Goal: Task Accomplishment & Management: Use online tool/utility

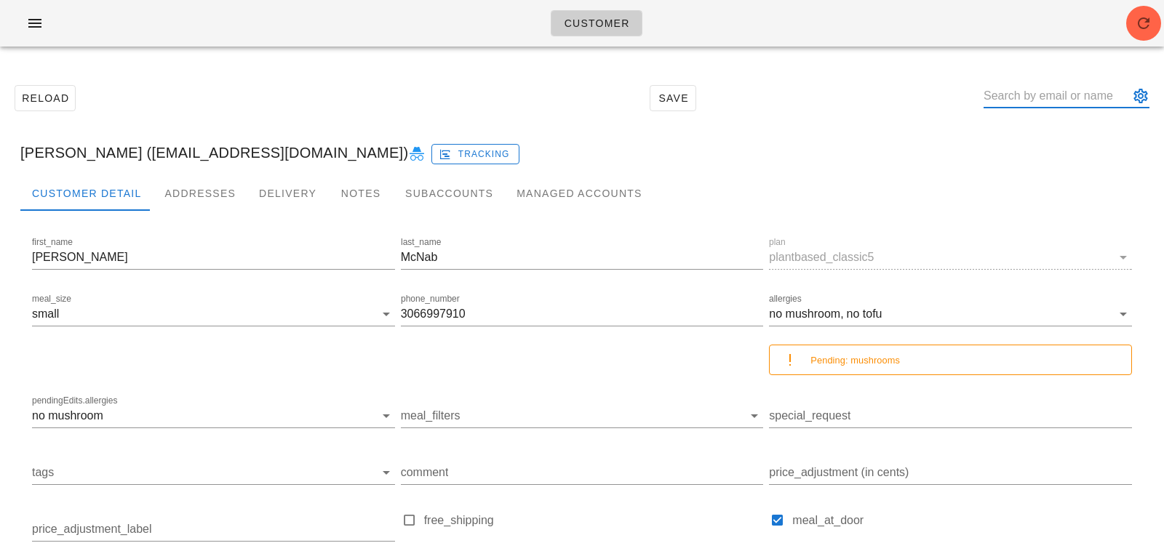
click at [1068, 87] on input "text" at bounding box center [1055, 95] width 145 height 23
paste input "[EMAIL_ADDRESS][DOMAIN_NAME]"
type input "[EMAIL_ADDRESS][DOMAIN_NAME]"
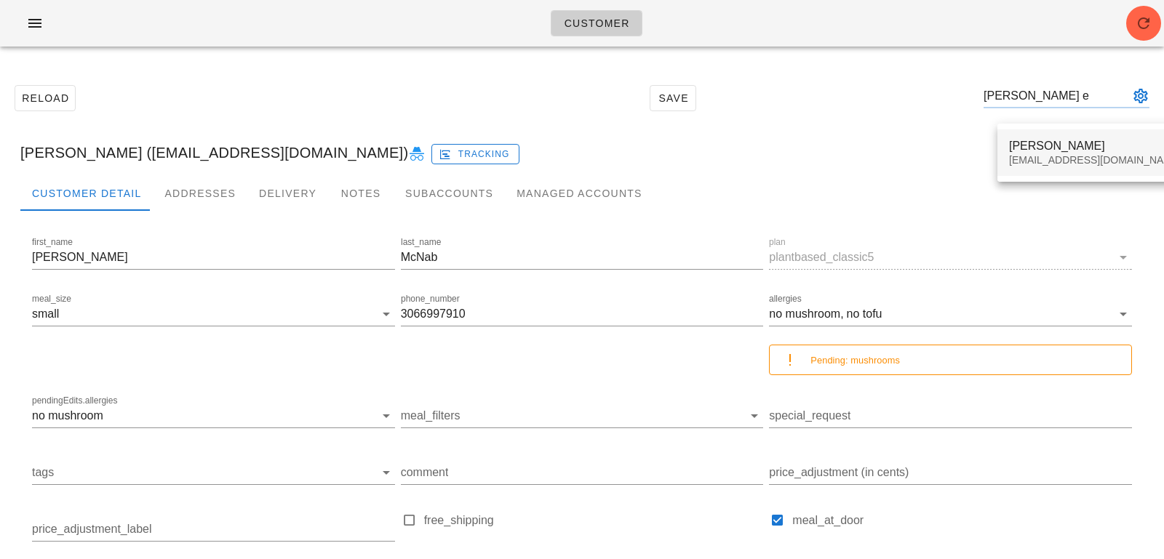
type input "sherry e"
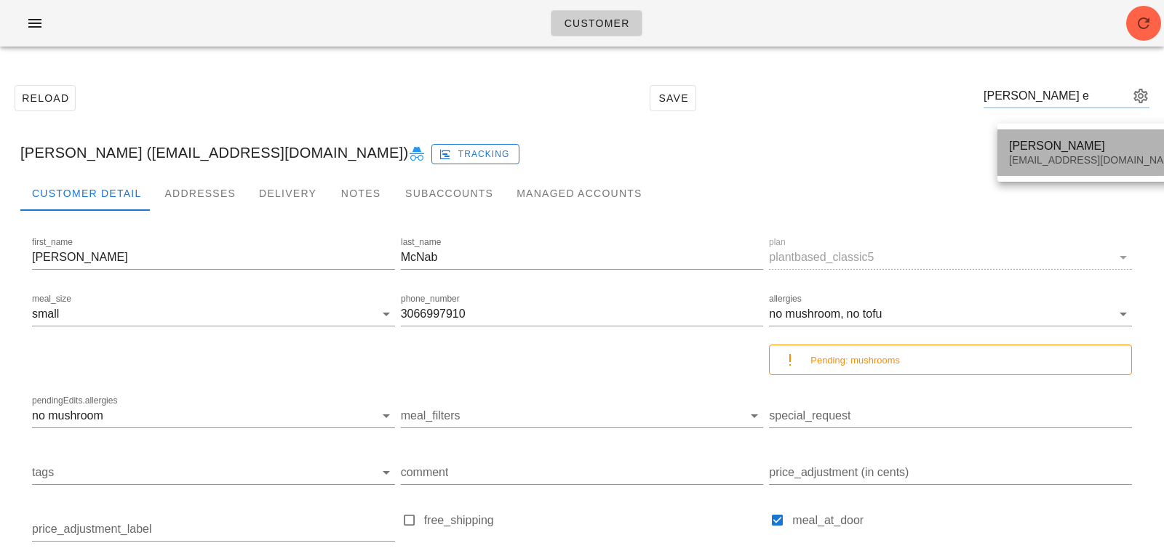
click at [1070, 150] on div "Sherry Elasoff" at bounding box center [1095, 146] width 172 height 14
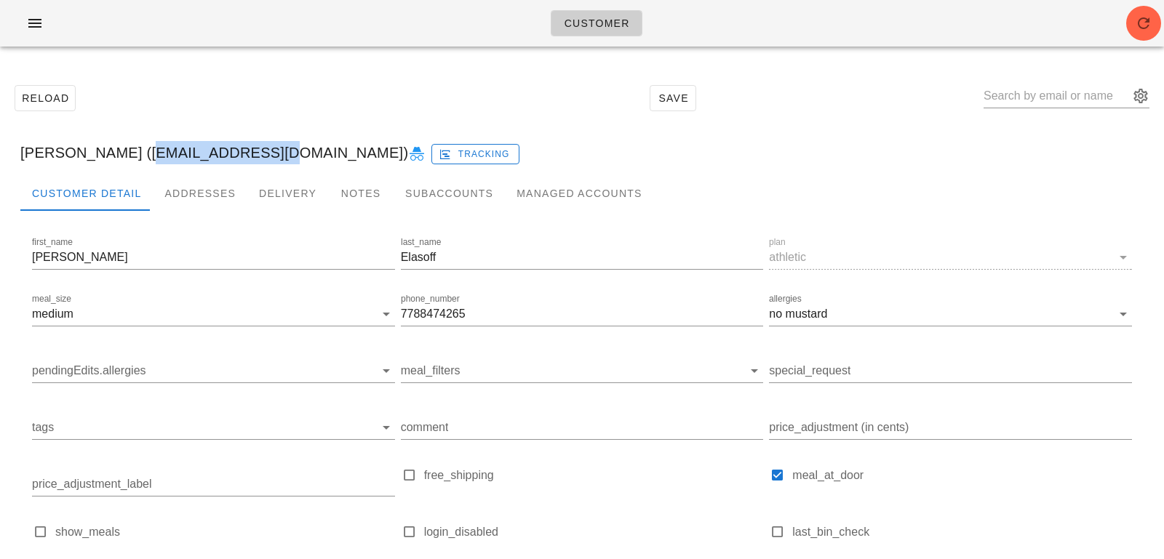
drag, startPoint x: 119, startPoint y: 155, endPoint x: 226, endPoint y: 149, distance: 107.1
click at [225, 149] on div "[PERSON_NAME] ([EMAIL_ADDRESS][DOMAIN_NAME]) Tracking" at bounding box center [582, 152] width 1146 height 47
click at [260, 159] on div "[PERSON_NAME] ([EMAIL_ADDRESS][DOMAIN_NAME]) Tracking" at bounding box center [582, 152] width 1146 height 47
drag, startPoint x: 254, startPoint y: 156, endPoint x: 124, endPoint y: 158, distance: 129.5
click at [124, 158] on div "[PERSON_NAME] ([EMAIL_ADDRESS][DOMAIN_NAME]) Tracking" at bounding box center [582, 152] width 1146 height 47
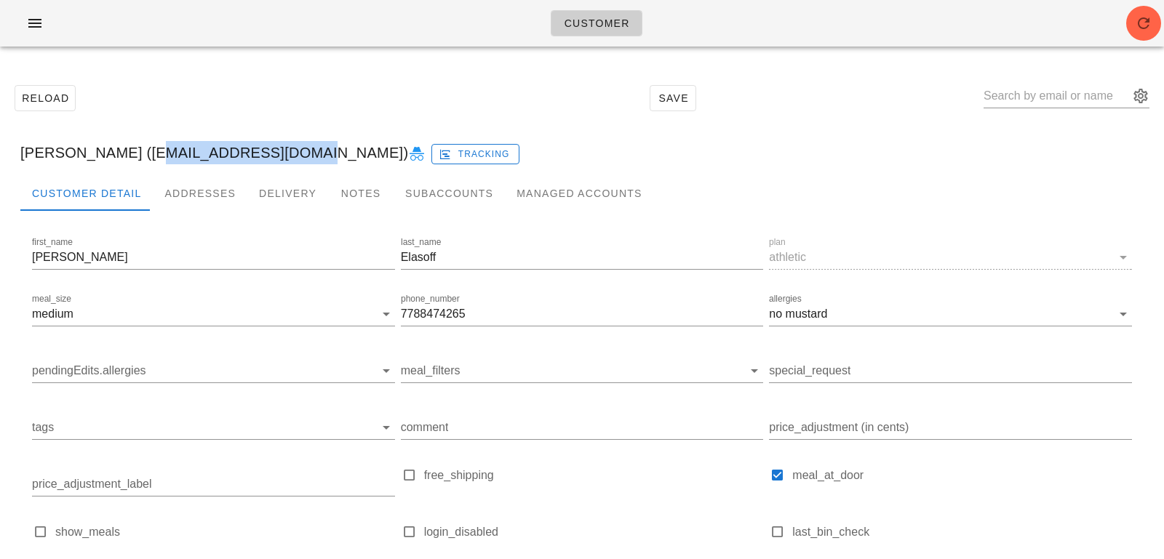
copy div "[EMAIL_ADDRESS][DOMAIN_NAME]"
click at [1148, 28] on icon "button" at bounding box center [1143, 23] width 17 height 17
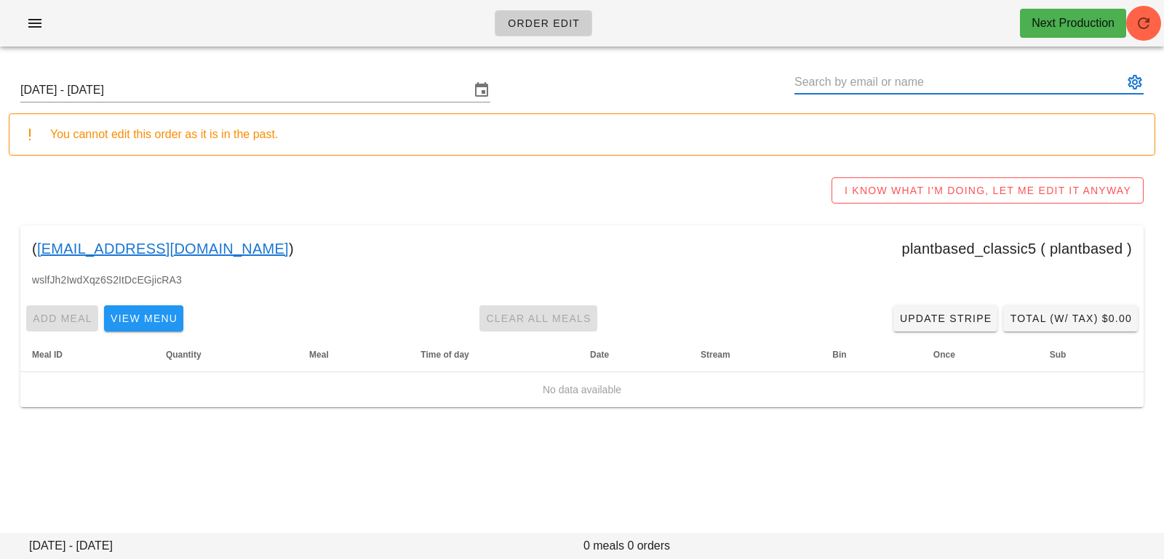
click at [859, 87] on input "text" at bounding box center [958, 82] width 329 height 23
type input "v"
paste input "selasoff1212@gmail.com"
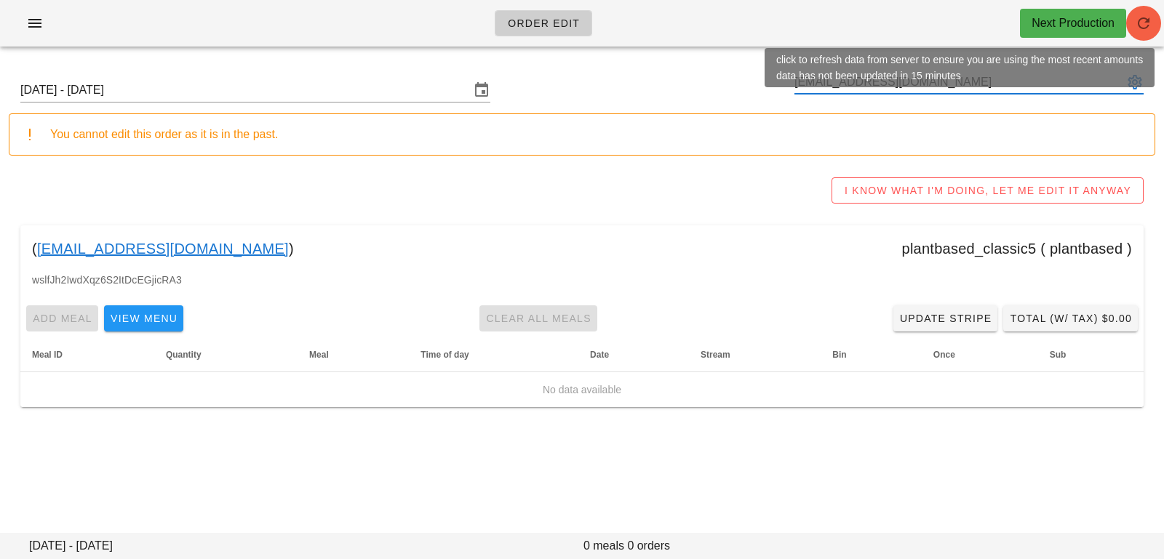
type input "selasoff1212@gmail.com"
click at [1148, 23] on icon "button" at bounding box center [1143, 23] width 17 height 17
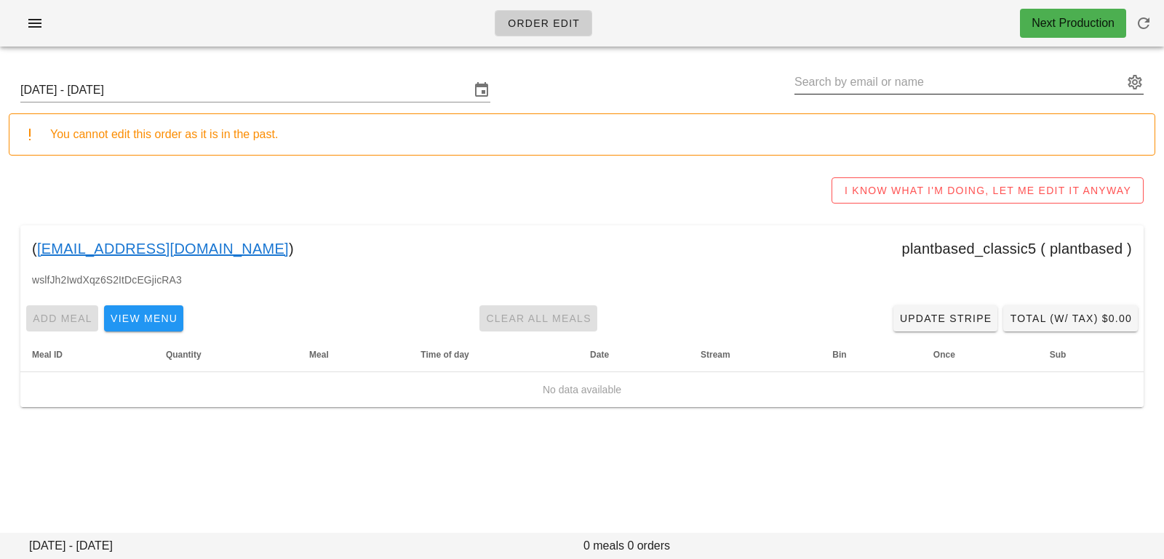
click at [806, 81] on input "text" at bounding box center [958, 82] width 329 height 23
paste input "richfairs@gmail.com"
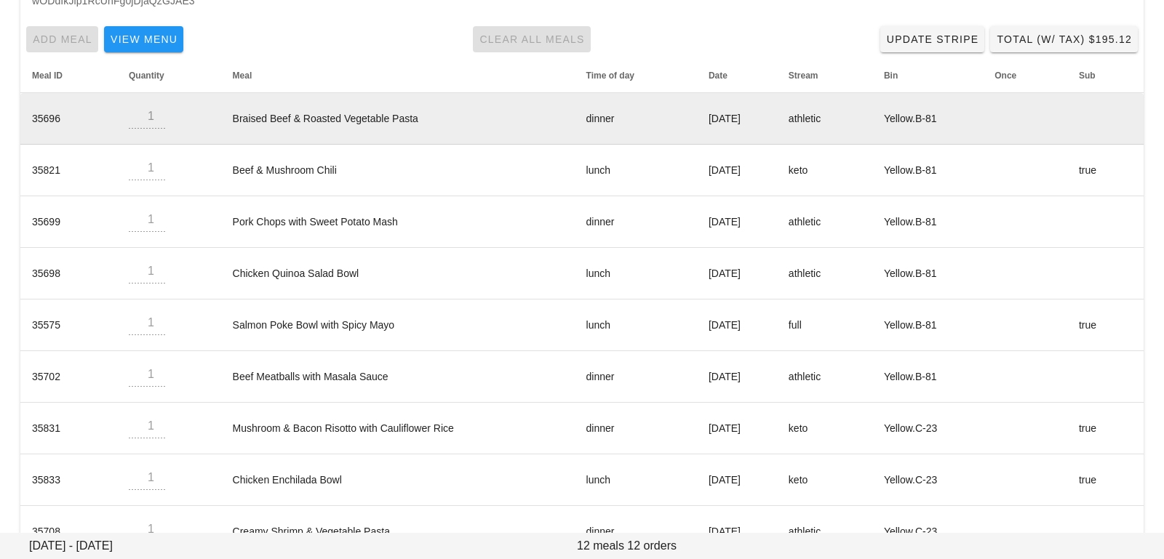
scroll to position [284, 0]
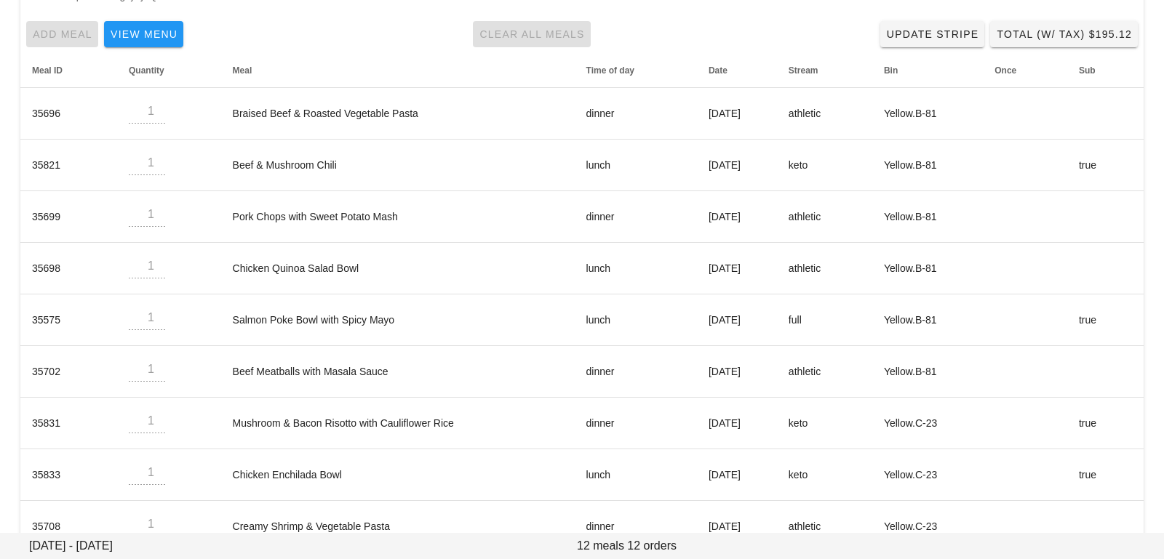
type input "Sherry Elasoff (richfairs@gmail.com)"
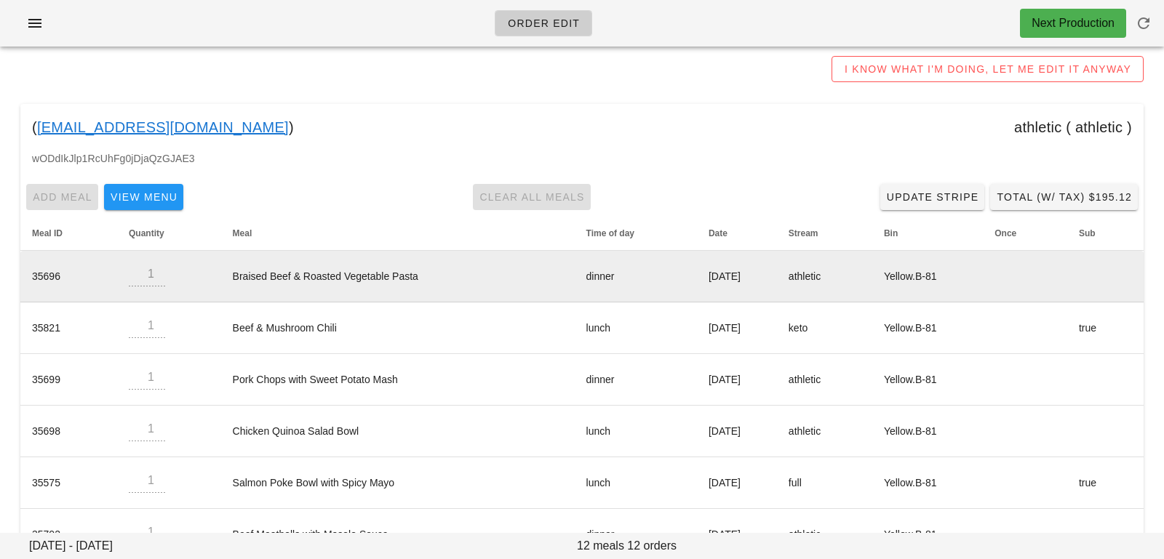
scroll to position [0, 0]
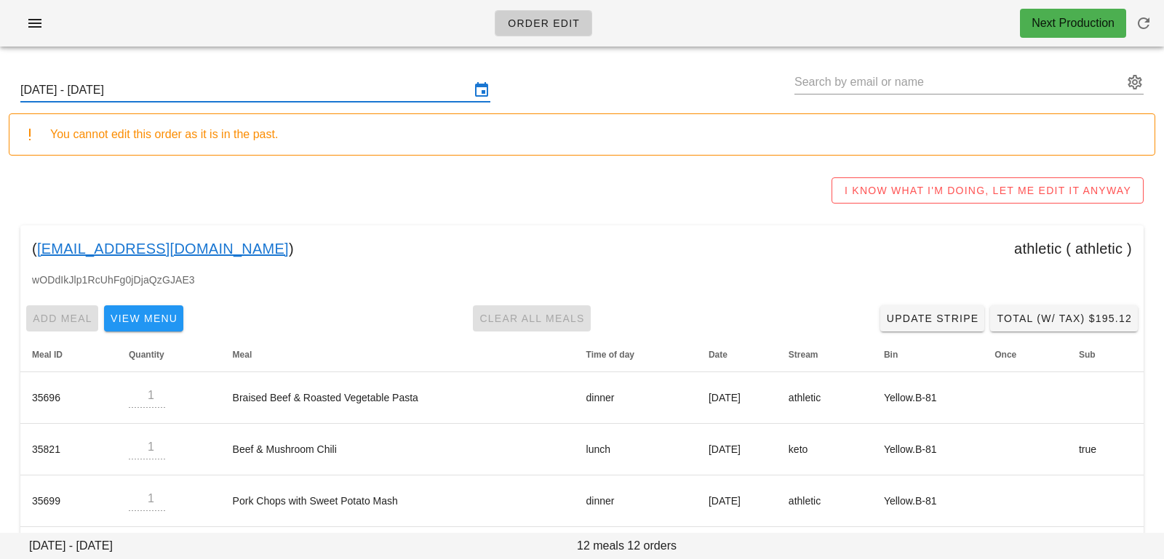
click at [257, 91] on input "Sunday October 5 - Saturday October 11" at bounding box center [244, 90] width 449 height 23
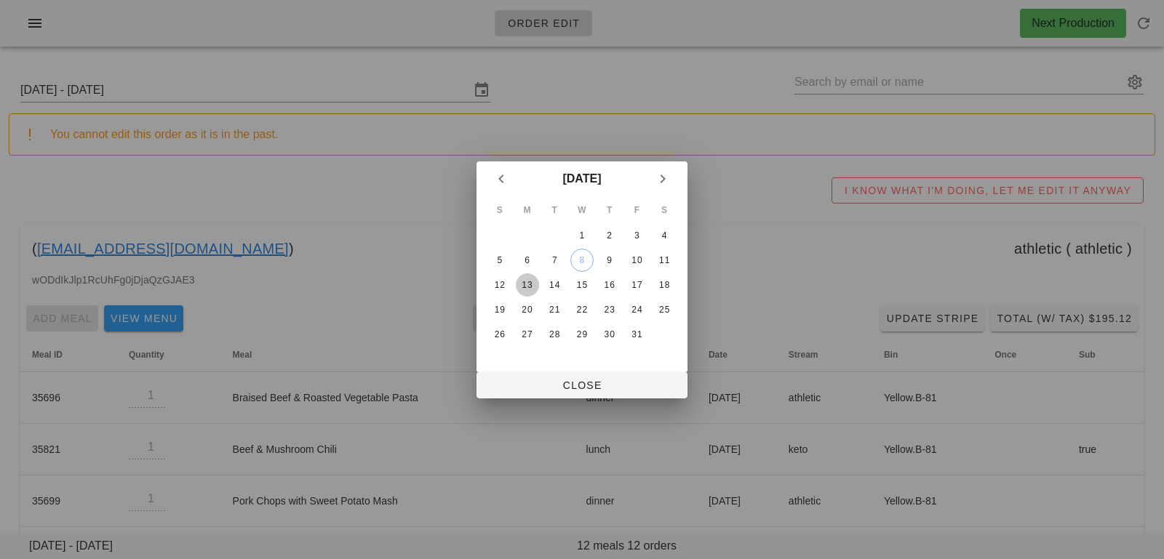
click at [524, 292] on button "13" at bounding box center [527, 284] width 23 height 23
click at [528, 389] on span "Close" at bounding box center [582, 386] width 188 height 12
type input "Sunday October 12 - Saturday October 18"
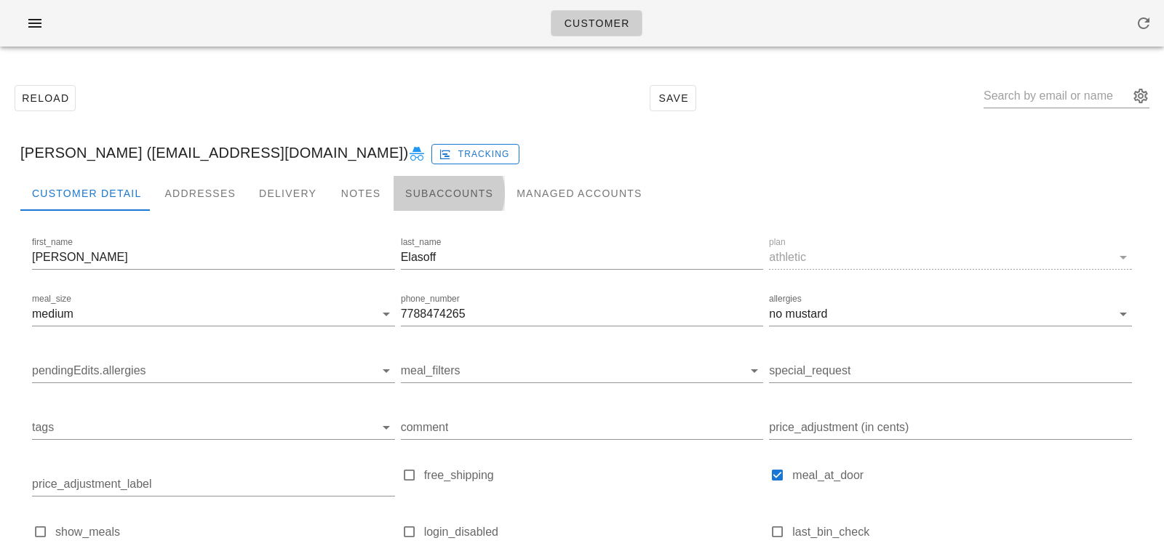
click at [409, 199] on div "Subaccounts" at bounding box center [448, 193] width 111 height 35
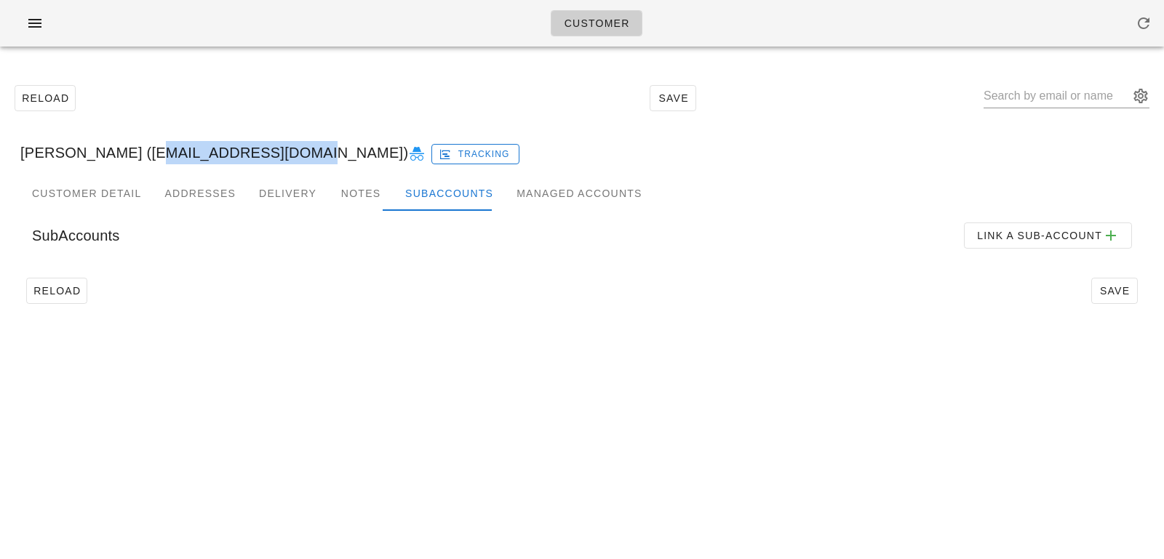
drag, startPoint x: 123, startPoint y: 154, endPoint x: 253, endPoint y: 151, distance: 130.2
click at [253, 151] on div "[PERSON_NAME] ([EMAIL_ADDRESS][DOMAIN_NAME]) Tracking" at bounding box center [582, 152] width 1146 height 47
copy div "[EMAIL_ADDRESS][DOMAIN_NAME]"
click at [169, 207] on div "Addresses" at bounding box center [200, 193] width 95 height 35
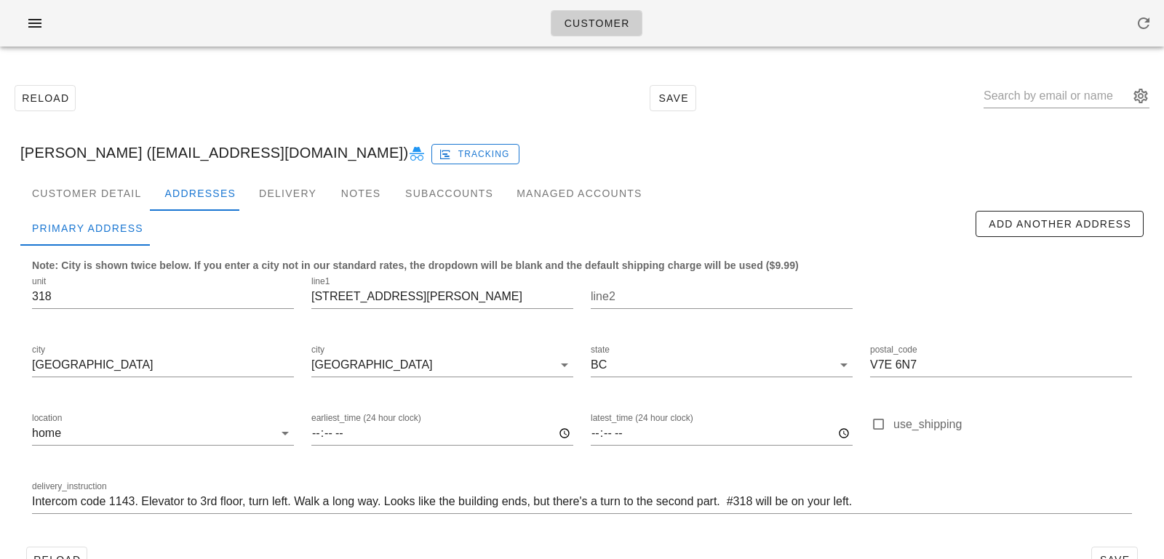
click at [172, 151] on div "[PERSON_NAME] ([EMAIL_ADDRESS][DOMAIN_NAME]) Tracking" at bounding box center [582, 152] width 1146 height 47
click at [97, 196] on div "Customer Detail" at bounding box center [86, 193] width 132 height 35
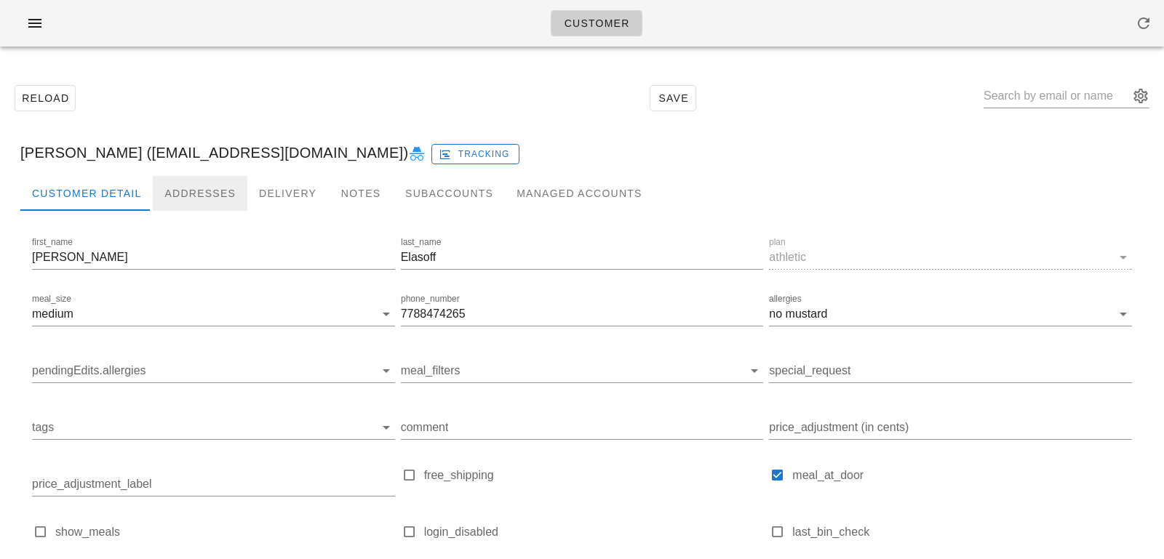
click at [161, 193] on div "Addresses" at bounding box center [200, 193] width 95 height 35
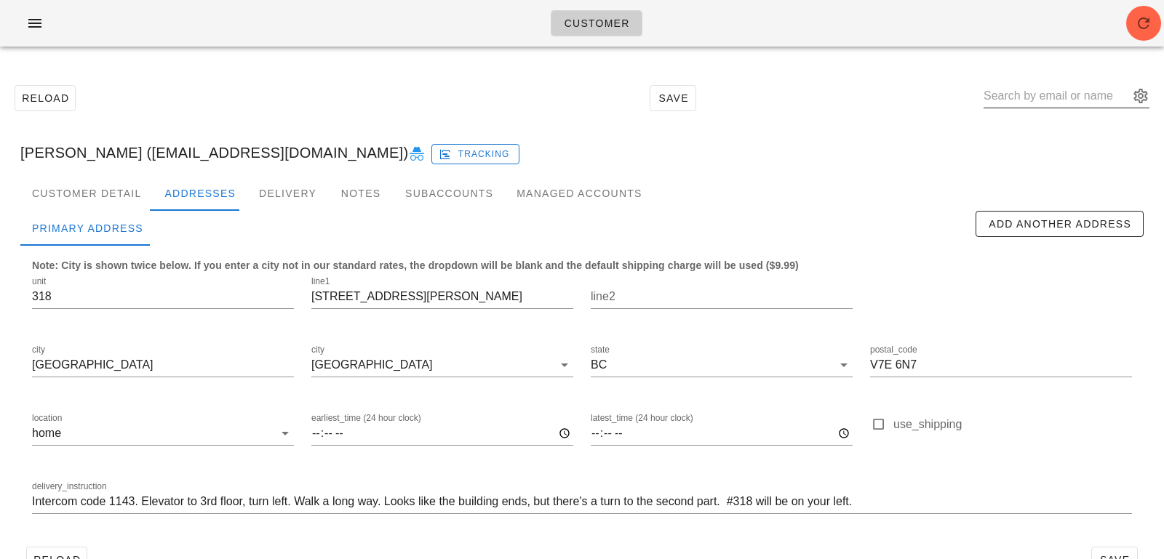
click at [1047, 99] on input "text" at bounding box center [1055, 95] width 145 height 23
type input "grant ferdi"
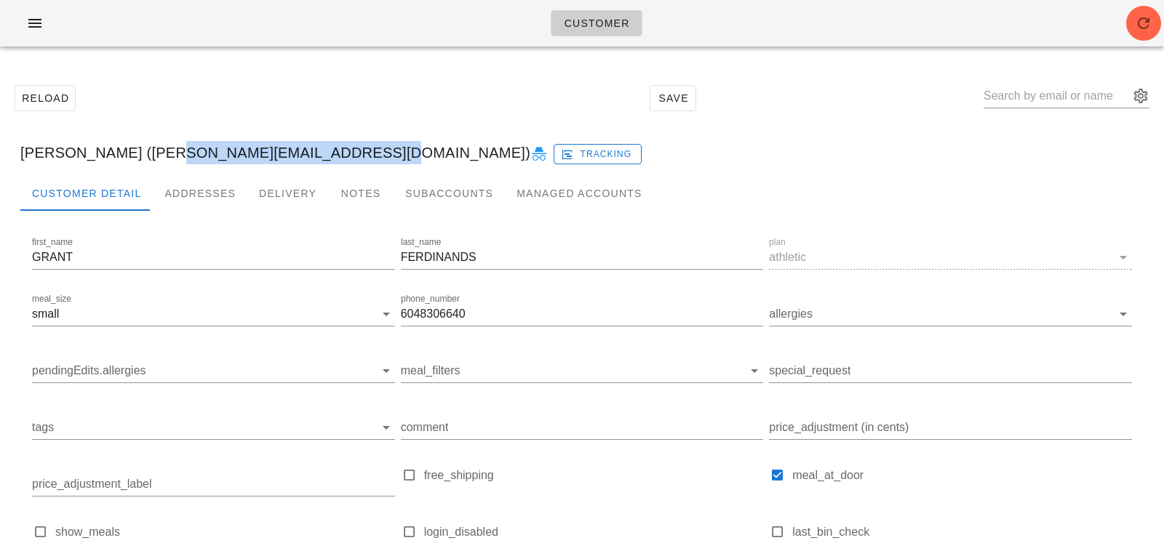
drag, startPoint x: 179, startPoint y: 153, endPoint x: 367, endPoint y: 152, distance: 188.4
click at [367, 152] on div "GRANT FERDINANDS (grant.ferdinands@gmail.com) Tracking" at bounding box center [582, 152] width 1146 height 47
copy div "grant.ferdinands@gmail.com"
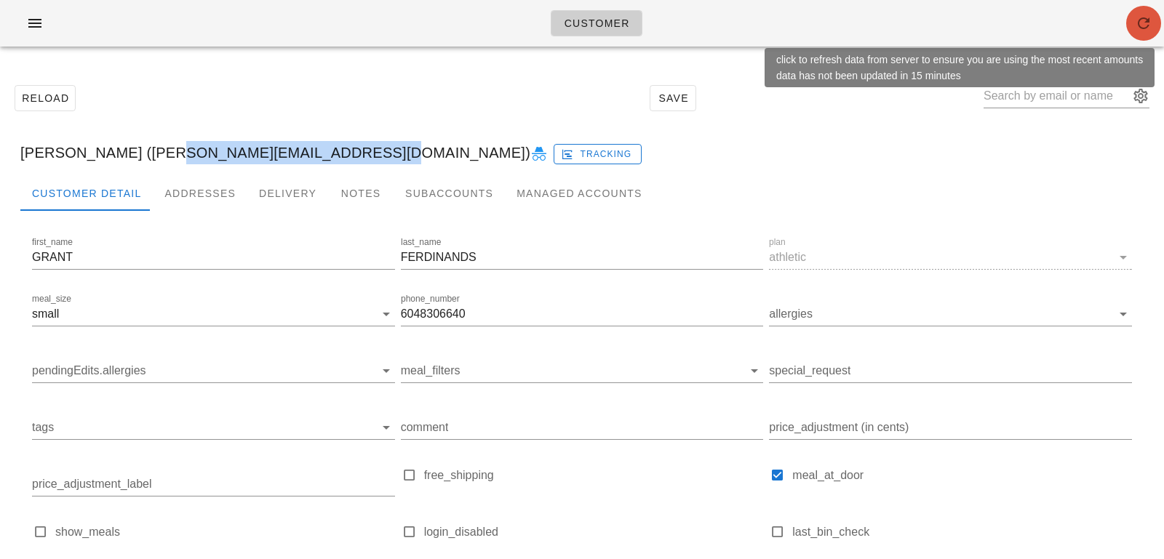
click at [1132, 28] on span "button" at bounding box center [1143, 23] width 35 height 17
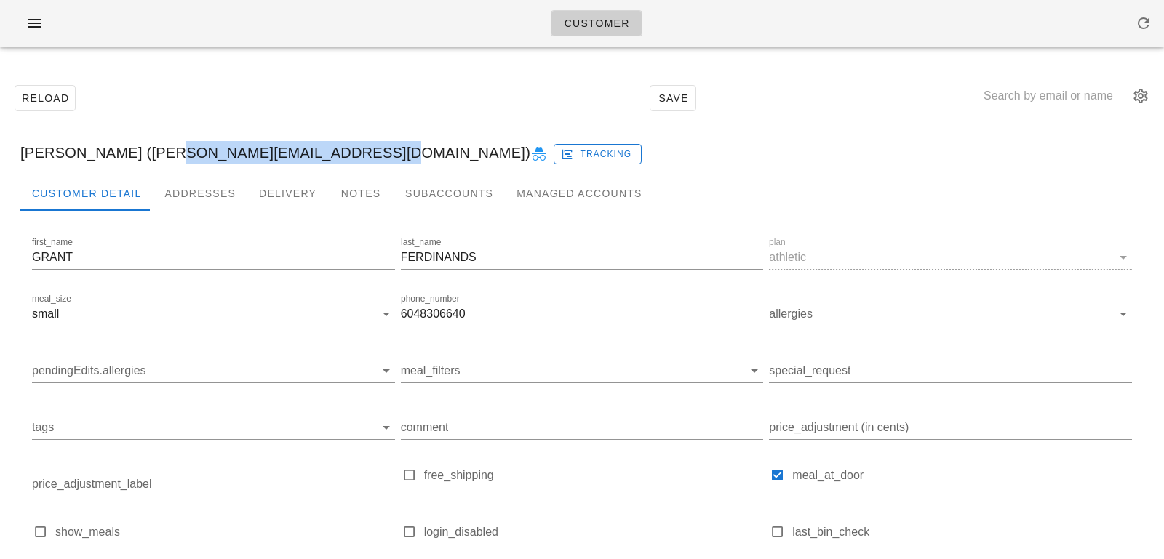
drag, startPoint x: 180, startPoint y: 152, endPoint x: 370, endPoint y: 153, distance: 189.8
click at [370, 153] on div "GRANT FERDINANDS (grant.ferdinands@gmail.com) Tracking" at bounding box center [582, 152] width 1146 height 47
copy div "grant.ferdinands@gmail.com"
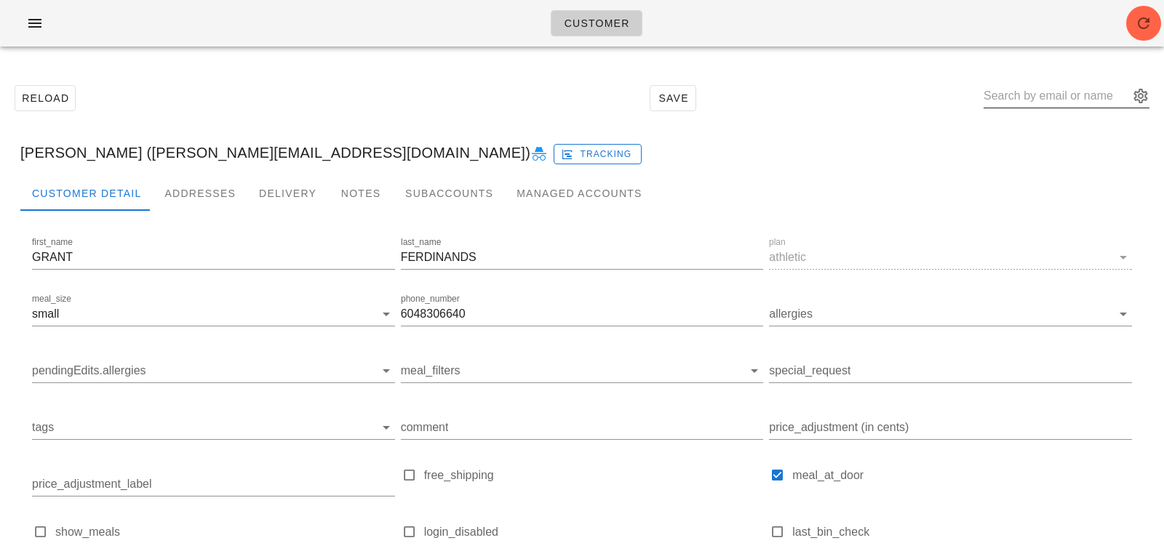
click at [1052, 81] on div at bounding box center [1066, 100] width 166 height 48
click at [1050, 100] on input "text" at bounding box center [1055, 95] width 145 height 23
type input "tommy si"
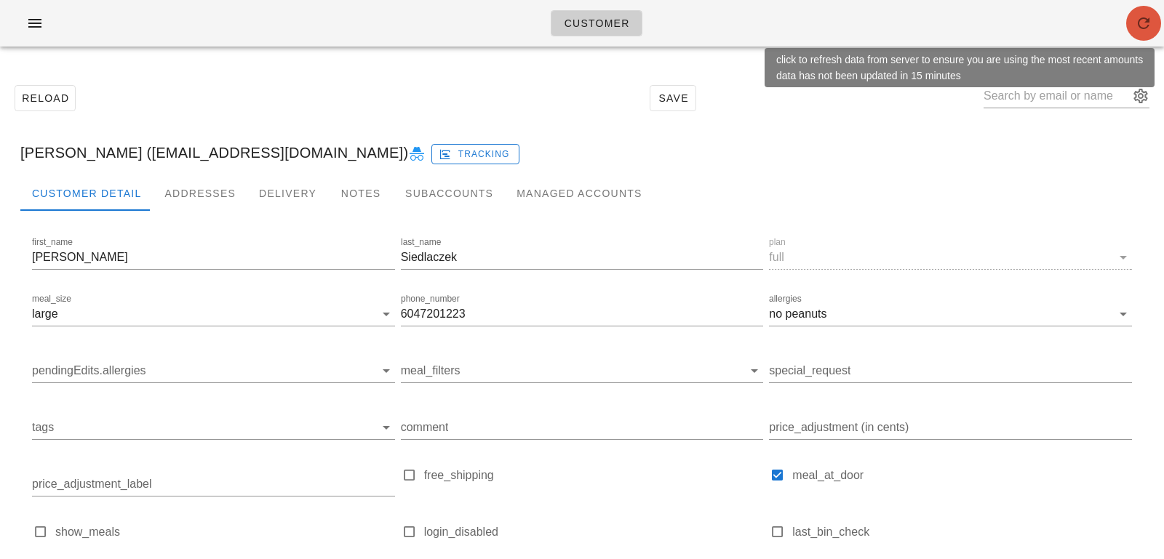
click at [1139, 9] on button "button" at bounding box center [1143, 23] width 35 height 35
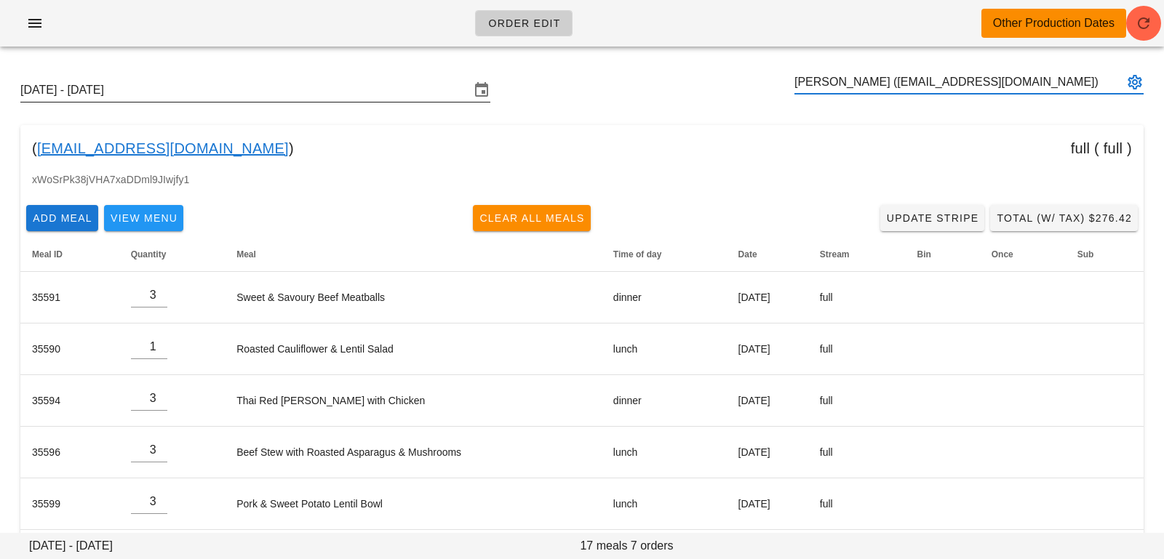
type input "Tommy Siedlaczek (tomeee@gmail.com)"
click at [336, 90] on input "Sunday October 12 - Saturday October 18" at bounding box center [244, 90] width 449 height 23
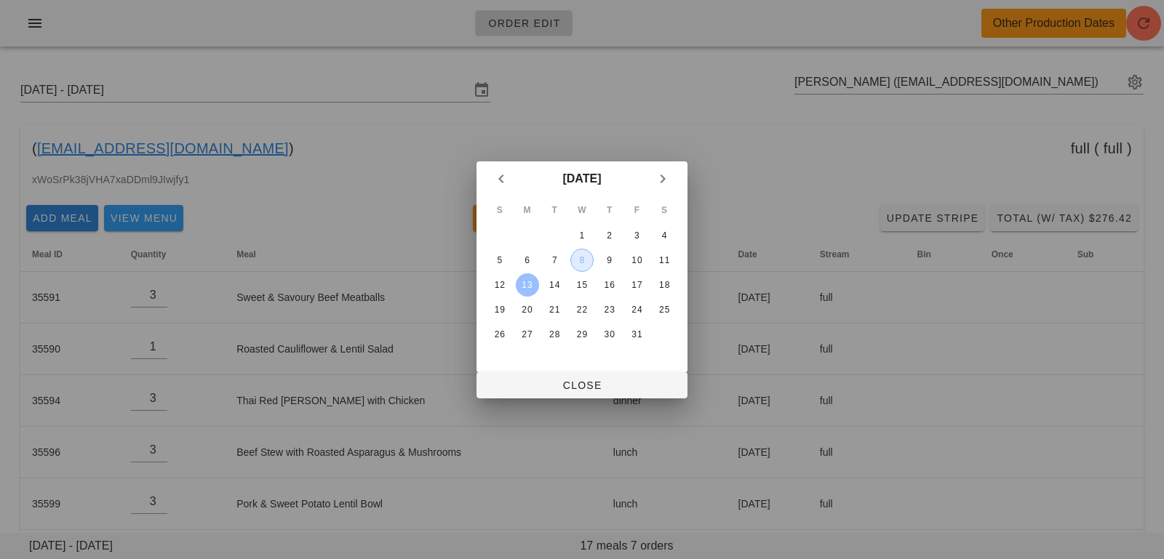
click at [583, 264] on div "8" at bounding box center [582, 260] width 22 height 10
click at [553, 401] on div at bounding box center [582, 279] width 1164 height 559
click at [553, 397] on div "Order Edit Other Production Dates Sunday October 12 - Saturday October 18 Tommy…" at bounding box center [582, 338] width 1164 height 676
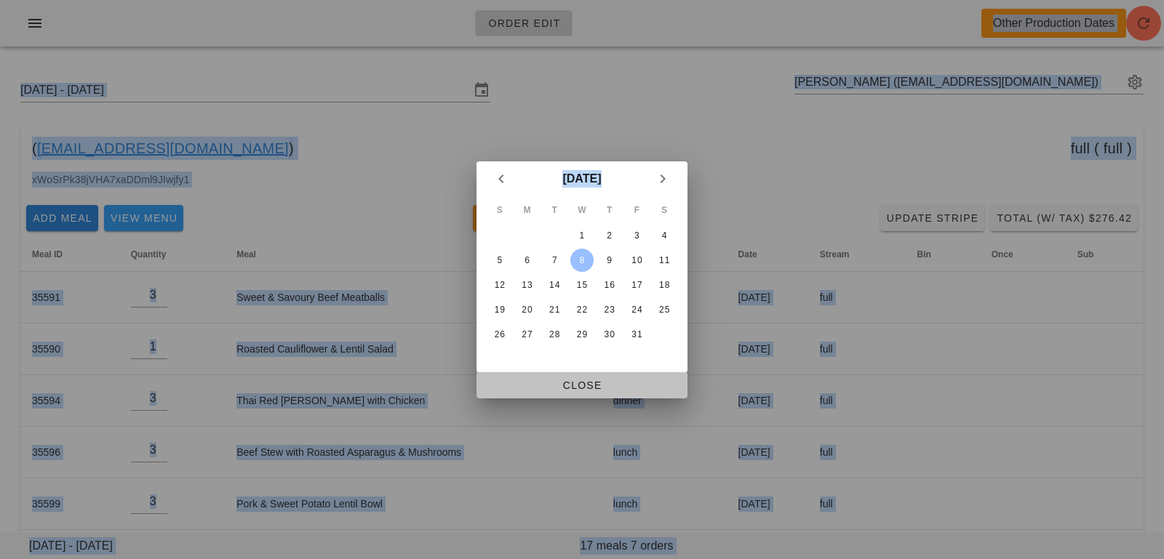
click at [553, 387] on span "Close" at bounding box center [582, 386] width 188 height 12
type input "Sunday October 5 - Saturday October 11"
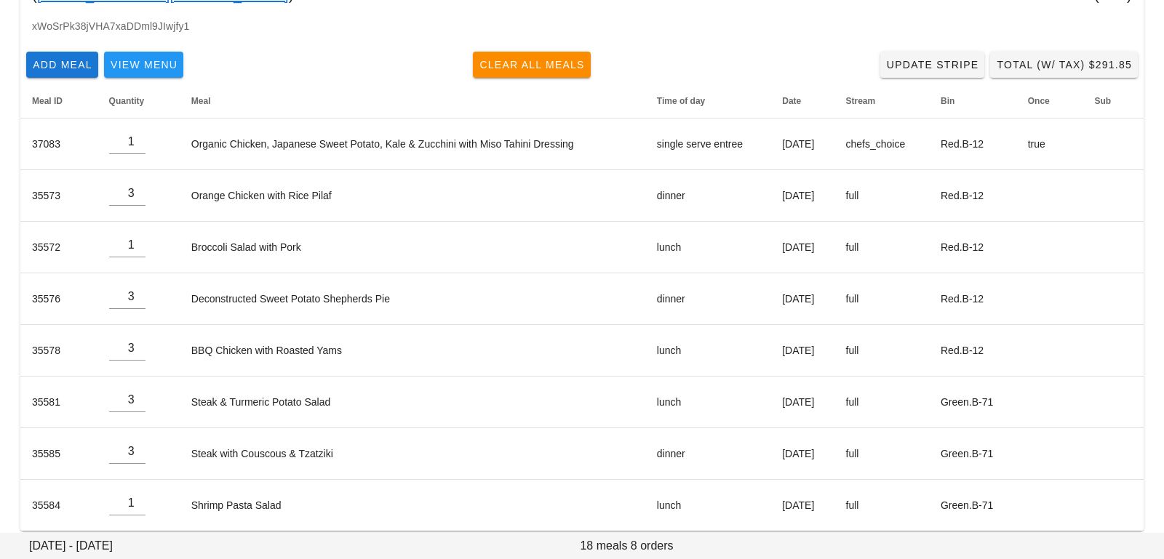
scroll to position [156, 0]
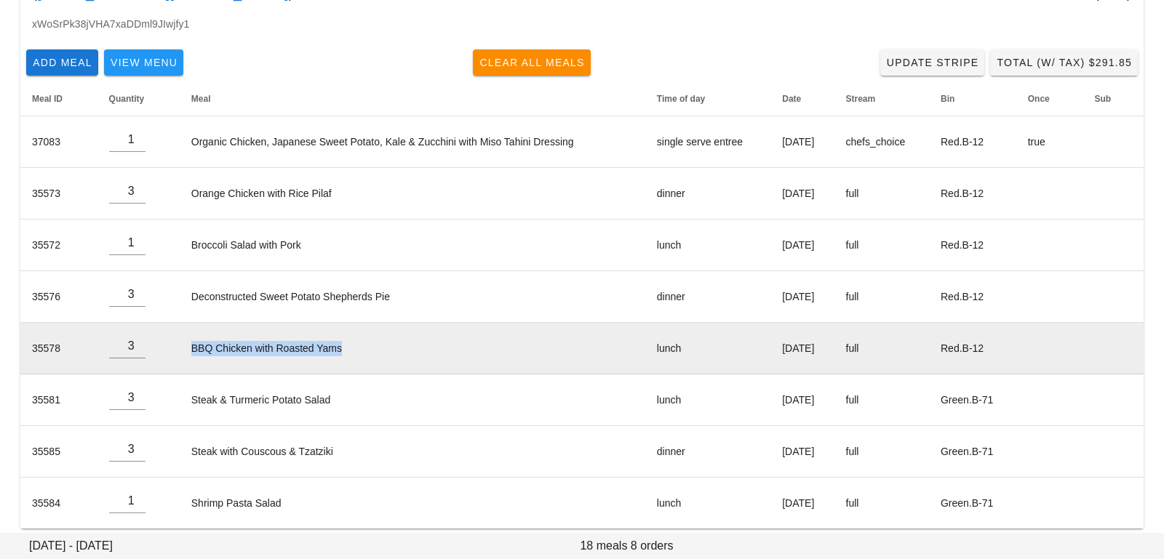
drag, startPoint x: 176, startPoint y: 348, endPoint x: 361, endPoint y: 351, distance: 185.5
click at [361, 351] on td "BBQ Chicken with Roasted Yams" at bounding box center [412, 349] width 465 height 52
copy td "BBQ Chicken with Roasted Yams"
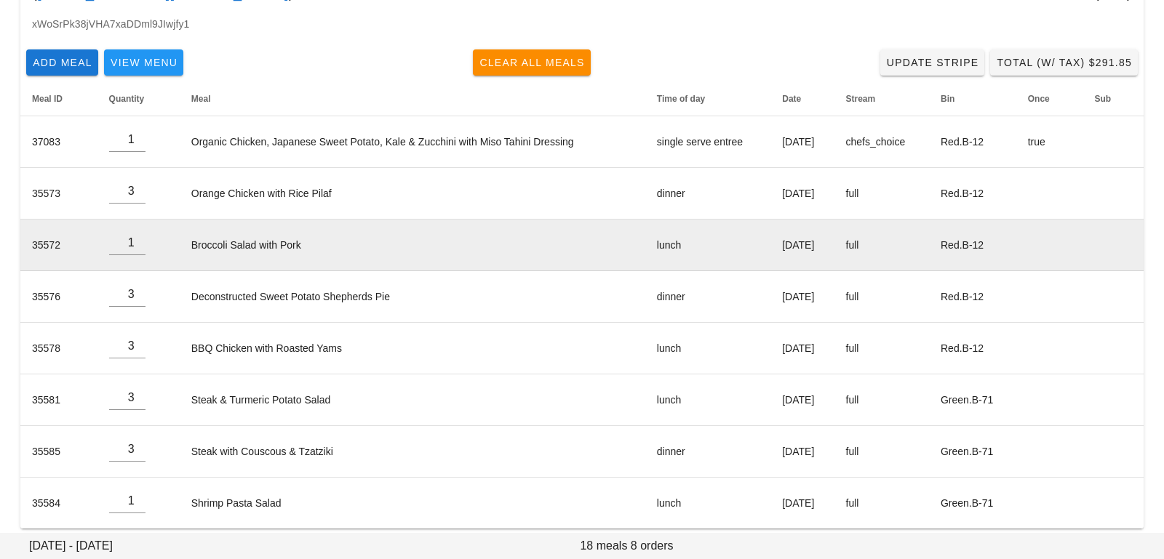
click at [319, 271] on td "Deconstructed Sweet Potato Shepherds Pie" at bounding box center [412, 297] width 465 height 52
drag, startPoint x: 299, startPoint y: 247, endPoint x: 167, endPoint y: 247, distance: 131.6
click at [167, 247] on tr "35572 1 Broccoli Salad with Pork lunch Monday Oct 06 full Red.B-12" at bounding box center [581, 246] width 1123 height 52
copy tr "Broccoli Salad with Pork"
click at [180, 244] on td "Broccoli Salad with Pork" at bounding box center [412, 246] width 465 height 52
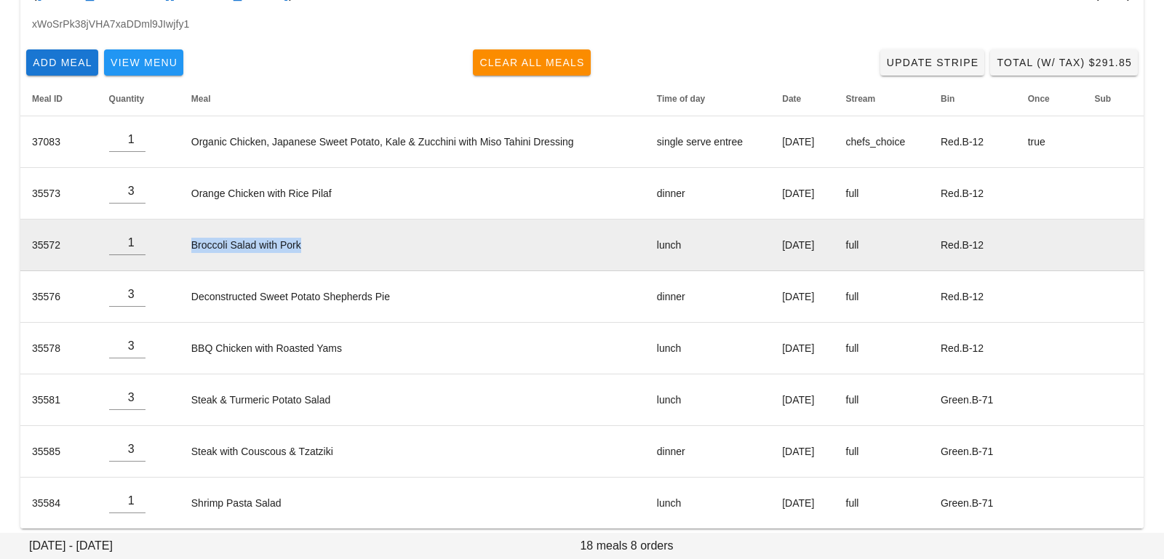
drag, startPoint x: 179, startPoint y: 241, endPoint x: 342, endPoint y: 247, distance: 163.0
click at [342, 247] on td "Broccoli Salad with Pork" at bounding box center [412, 246] width 465 height 52
copy td "Broccoli Salad with Pork"
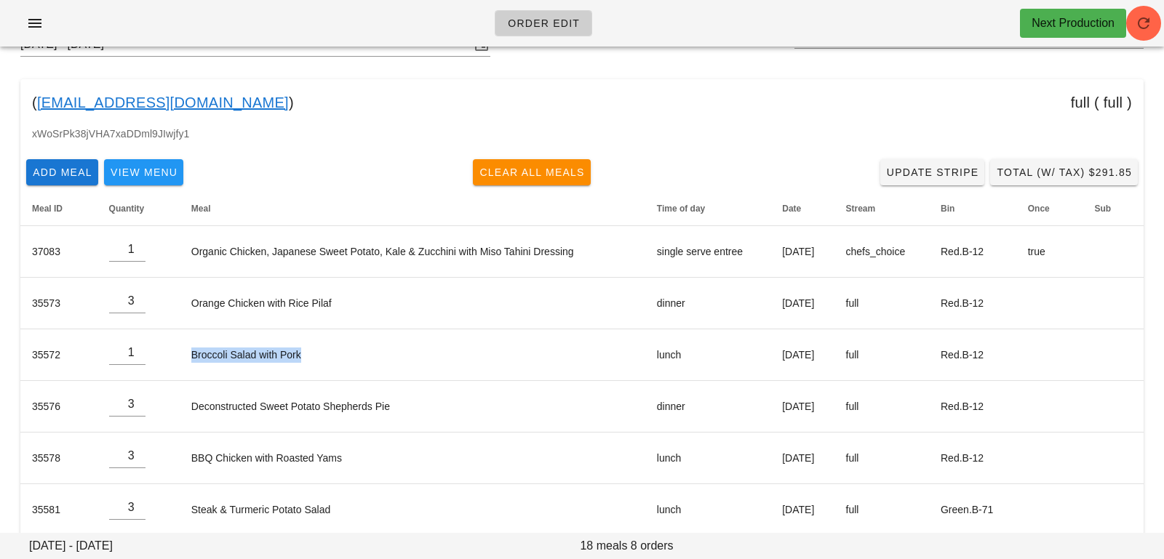
scroll to position [0, 0]
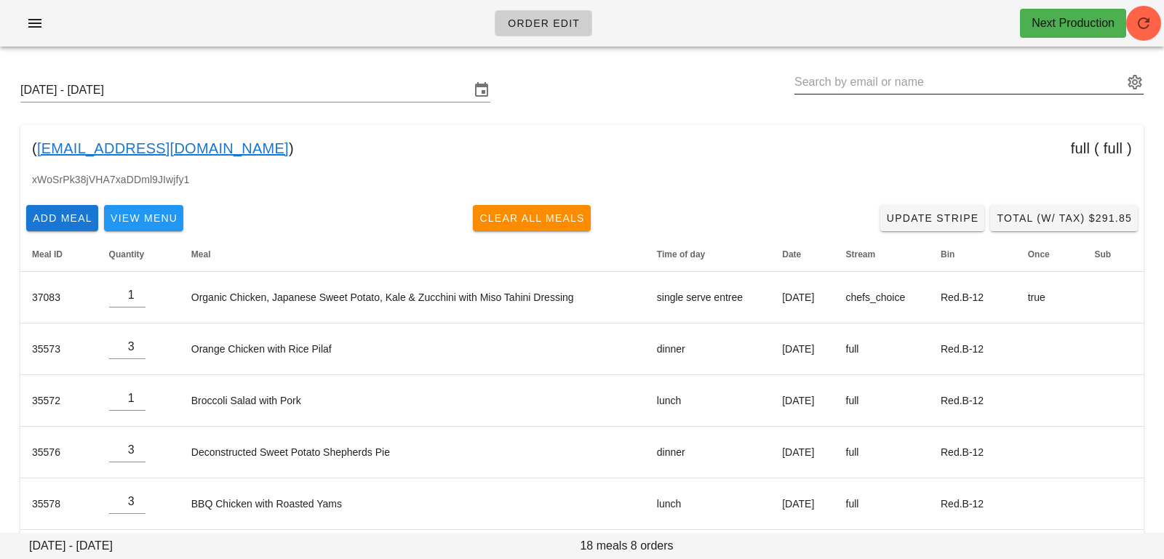
click at [892, 87] on input "text" at bounding box center [958, 82] width 329 height 23
paste input "Eye.am.nadeem@gmail.com"
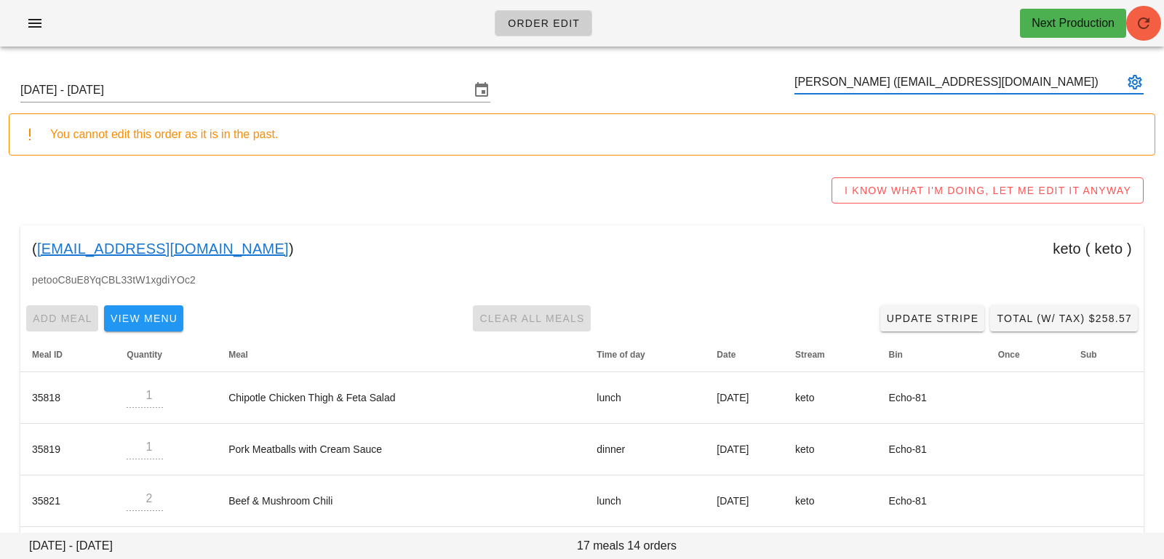
type input "Nadeem Pourmokhtari (Eye.am.nadeem@gmail.com)"
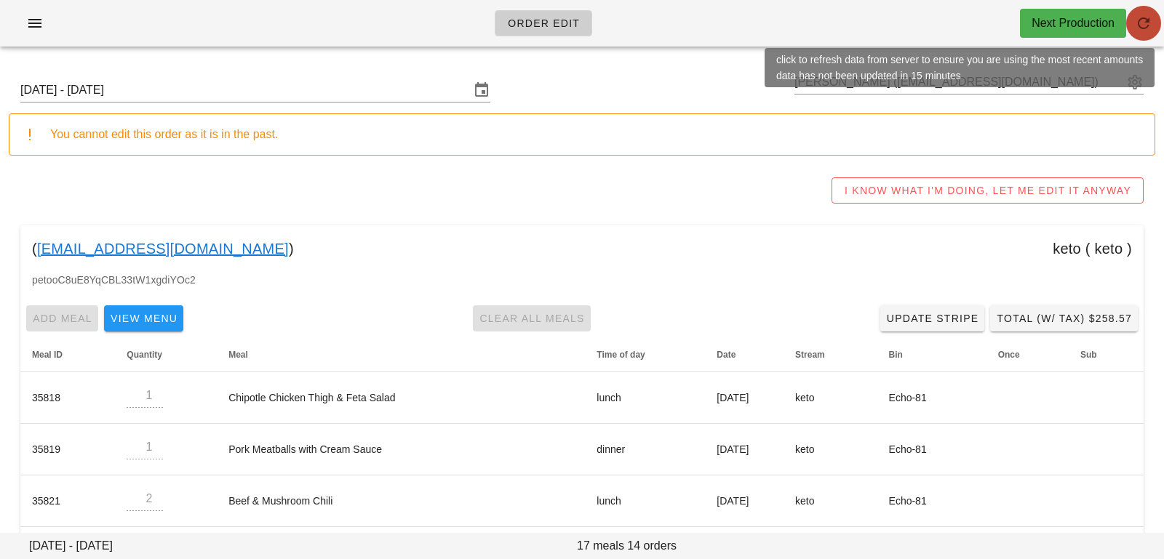
click at [1148, 23] on icon "button" at bounding box center [1143, 23] width 17 height 17
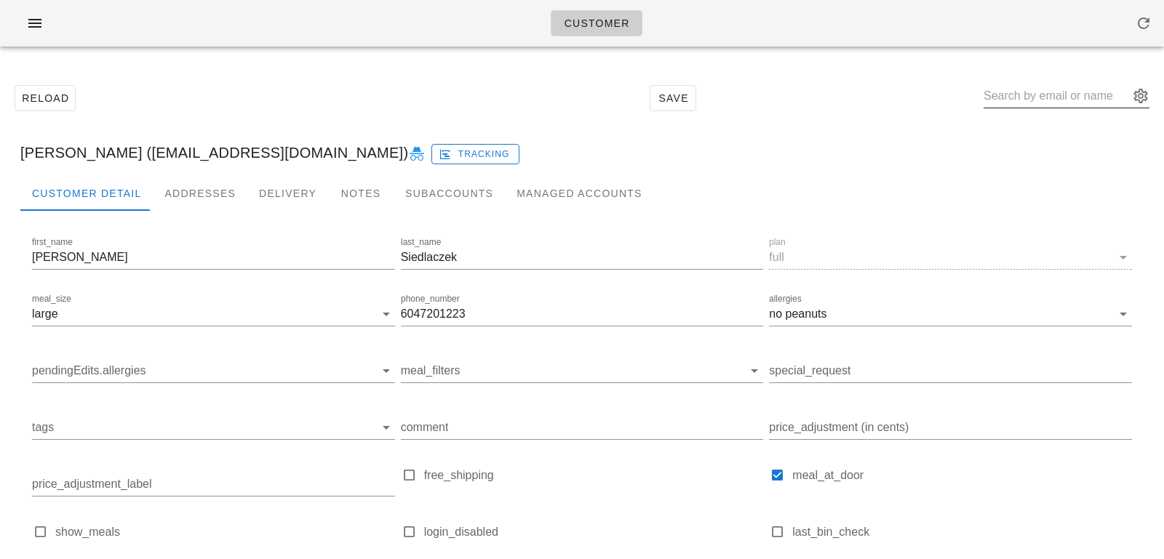
click at [1039, 97] on input "text" at bounding box center [1055, 95] width 145 height 23
type input "nadeem"
click at [408, 151] on icon at bounding box center [416, 153] width 17 height 17
drag, startPoint x: 183, startPoint y: 152, endPoint x: 369, endPoint y: 151, distance: 186.2
click at [369, 151] on div "Nadeem Pourmokhtari (Eye.am.nadeem@gmail.com) Tracking" at bounding box center [582, 152] width 1146 height 47
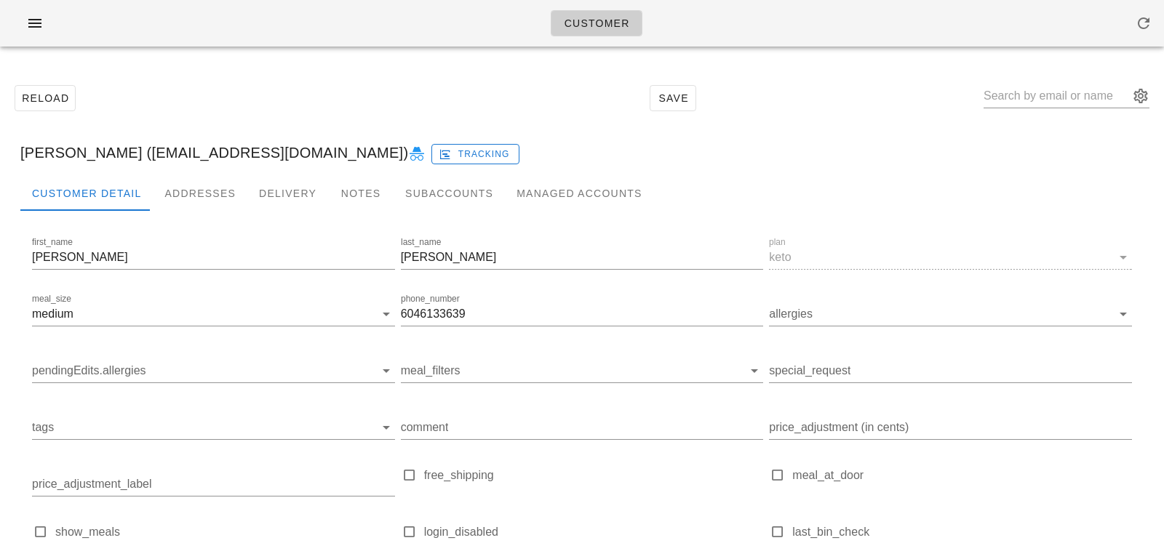
copy div "[EMAIL_ADDRESS][DOMAIN_NAME]"
click at [460, 193] on div "Subaccounts" at bounding box center [448, 193] width 111 height 35
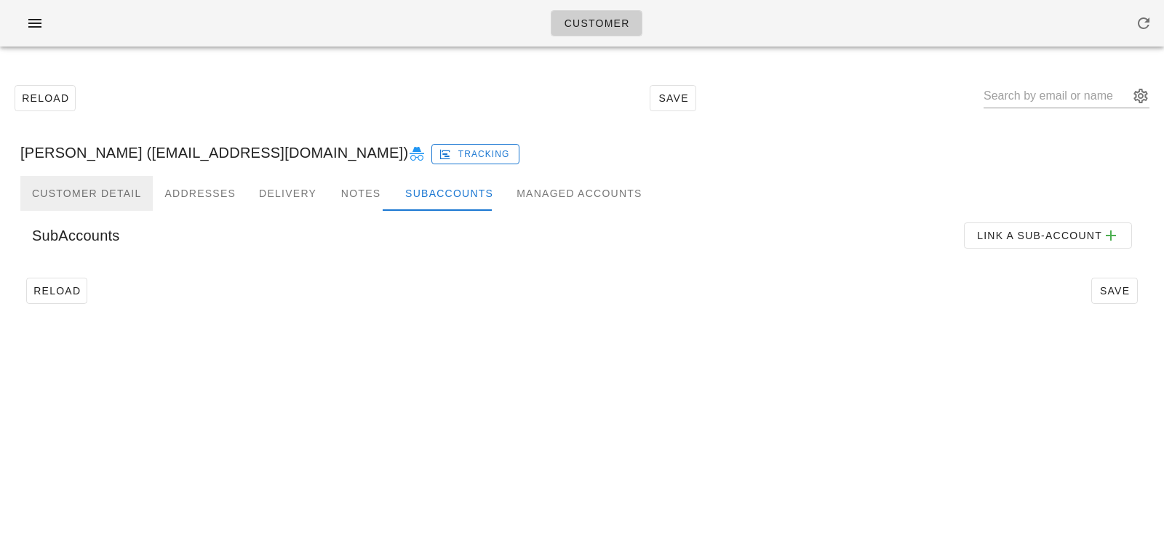
click at [127, 182] on div "Customer Detail" at bounding box center [86, 193] width 132 height 35
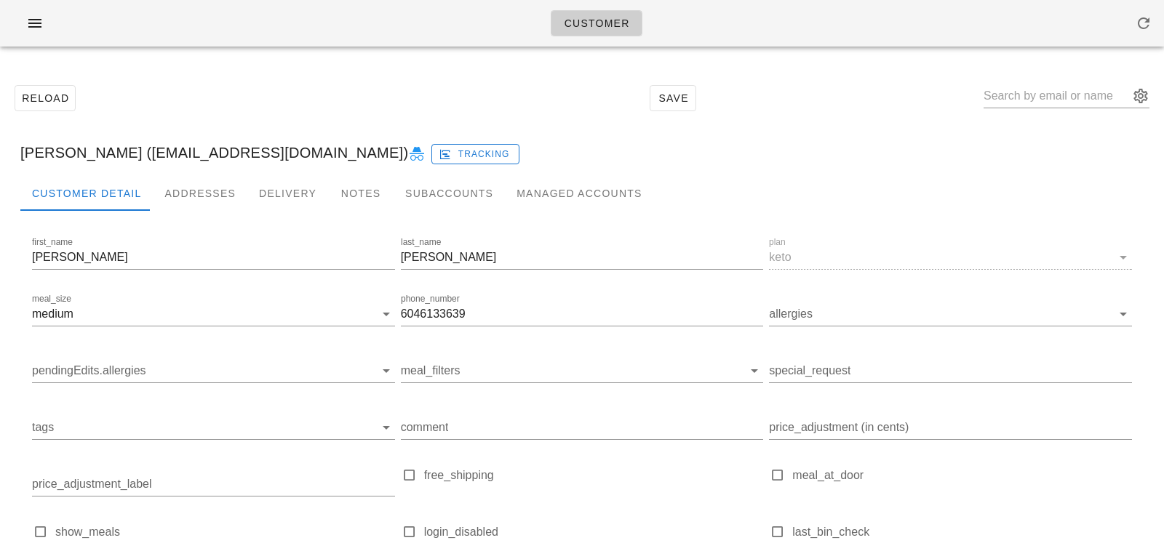
click at [197, 149] on div "Nadeem Pourmokhtari (Eye.am.nadeem@gmail.com) Tracking" at bounding box center [582, 152] width 1146 height 47
drag, startPoint x: 184, startPoint y: 149, endPoint x: 368, endPoint y: 153, distance: 184.1
click at [368, 153] on div "Nadeem Pourmokhtari (Eye.am.nadeem@gmail.com) Tracking" at bounding box center [582, 152] width 1146 height 47
copy div "[EMAIL_ADDRESS][DOMAIN_NAME]"
click at [190, 150] on div "Nadeem Pourmokhtari (Eye.am.nadeem@gmail.com) Tracking" at bounding box center [582, 152] width 1146 height 47
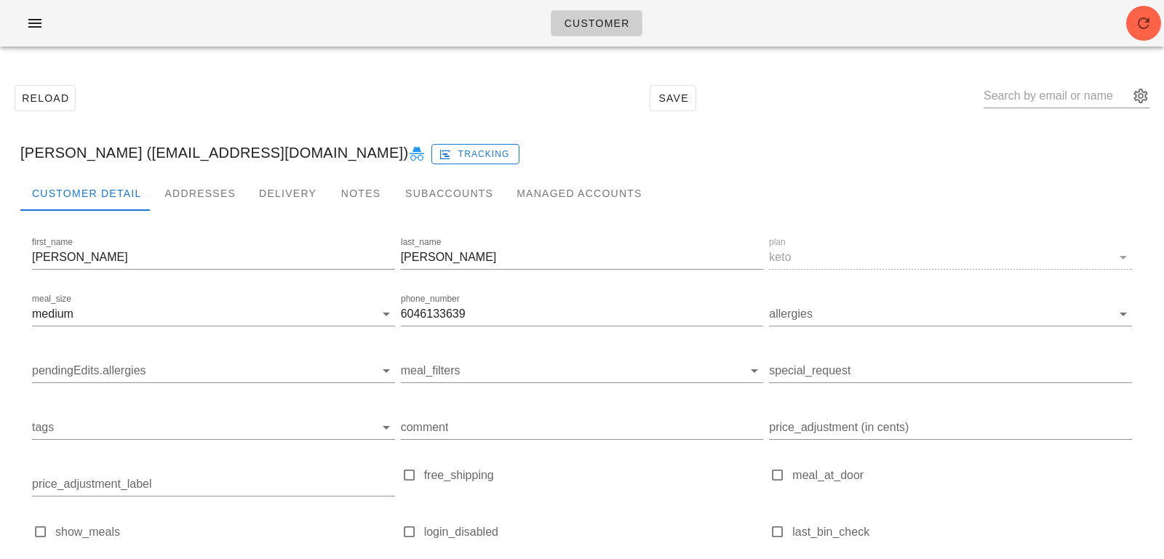
drag, startPoint x: 183, startPoint y: 151, endPoint x: 367, endPoint y: 147, distance: 184.1
click at [369, 151] on div "Nadeem Pourmokhtari (Eye.am.nadeem@gmail.com) Tracking" at bounding box center [582, 152] width 1146 height 47
copy div "[EMAIL_ADDRESS][DOMAIN_NAME]"
click at [1027, 93] on input "text" at bounding box center [1055, 95] width 145 height 23
type input "grant ferdi"
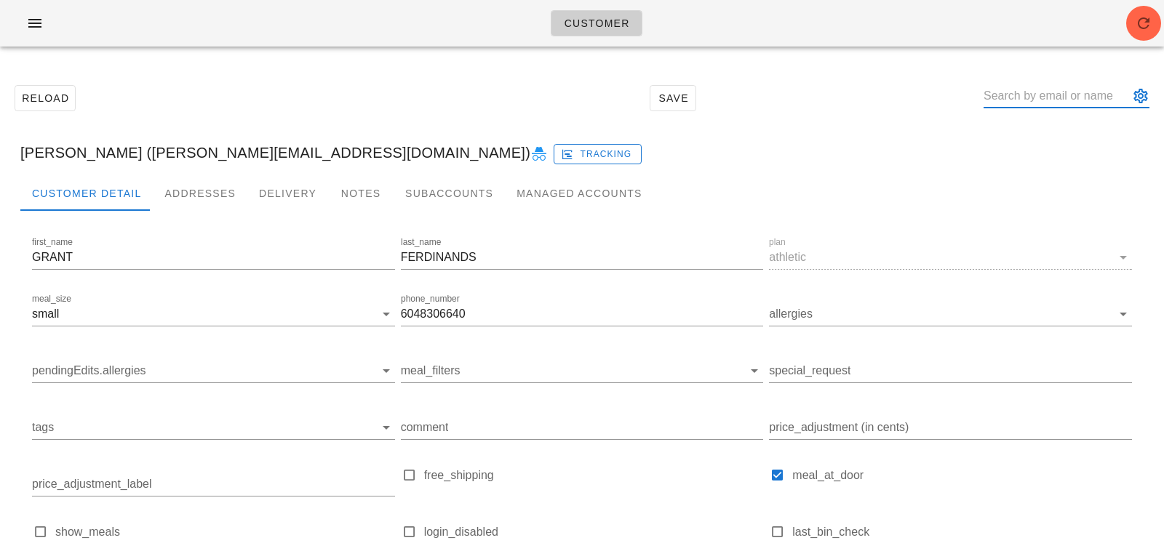
click at [1079, 92] on input "text" at bounding box center [1055, 95] width 145 height 23
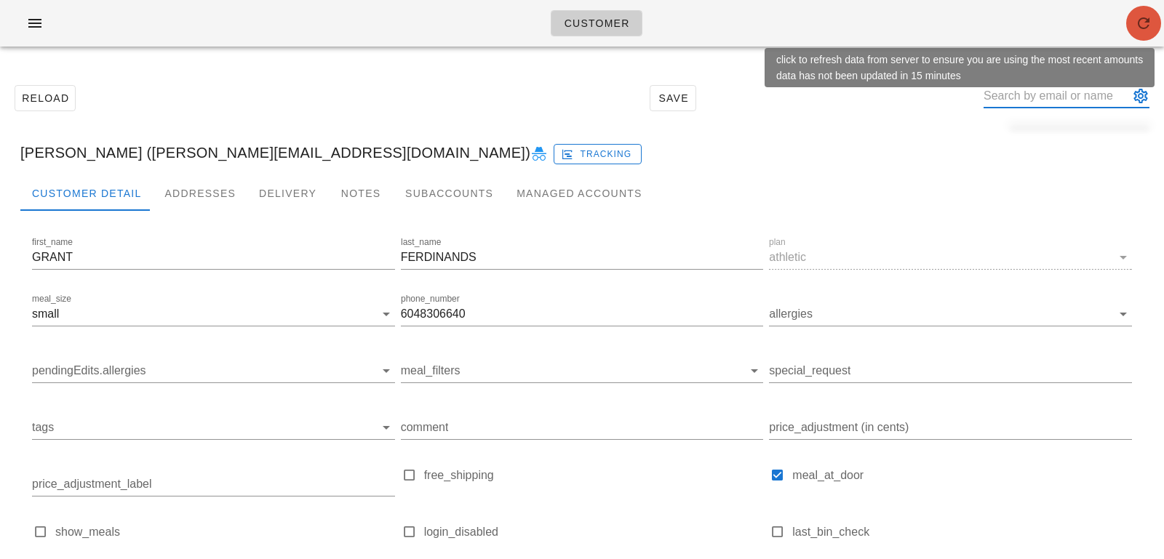
click at [1136, 28] on icon "button" at bounding box center [1143, 23] width 17 height 17
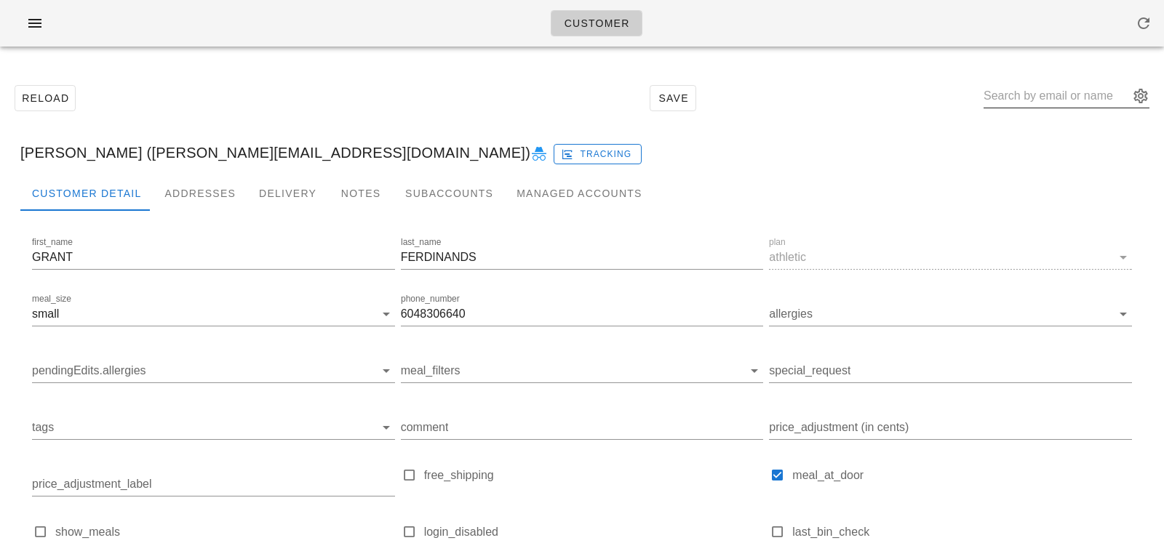
click at [1020, 94] on input "text" at bounding box center [1055, 95] width 145 height 23
paste input "[EMAIL_ADDRESS][DOMAIN_NAME]"
type input "[EMAIL_ADDRESS][DOMAIN_NAME]"
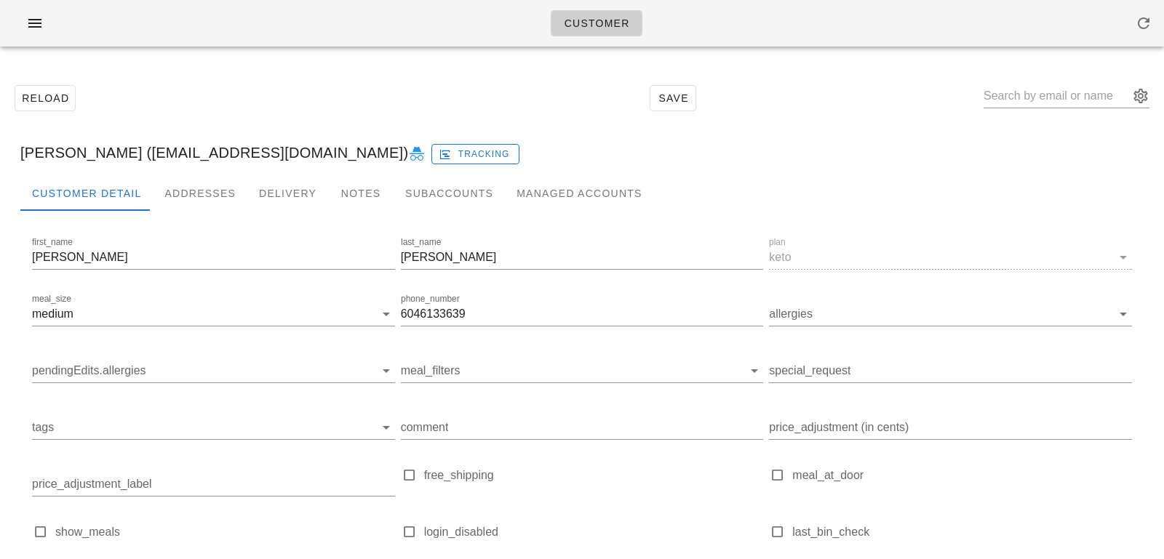
click at [408, 154] on icon at bounding box center [416, 153] width 17 height 17
click at [1073, 98] on input "text" at bounding box center [1055, 95] width 145 height 23
paste input "[EMAIL_ADDRESS][DOMAIN_NAME]"
type input "[EMAIL_ADDRESS][DOMAIN_NAME]"
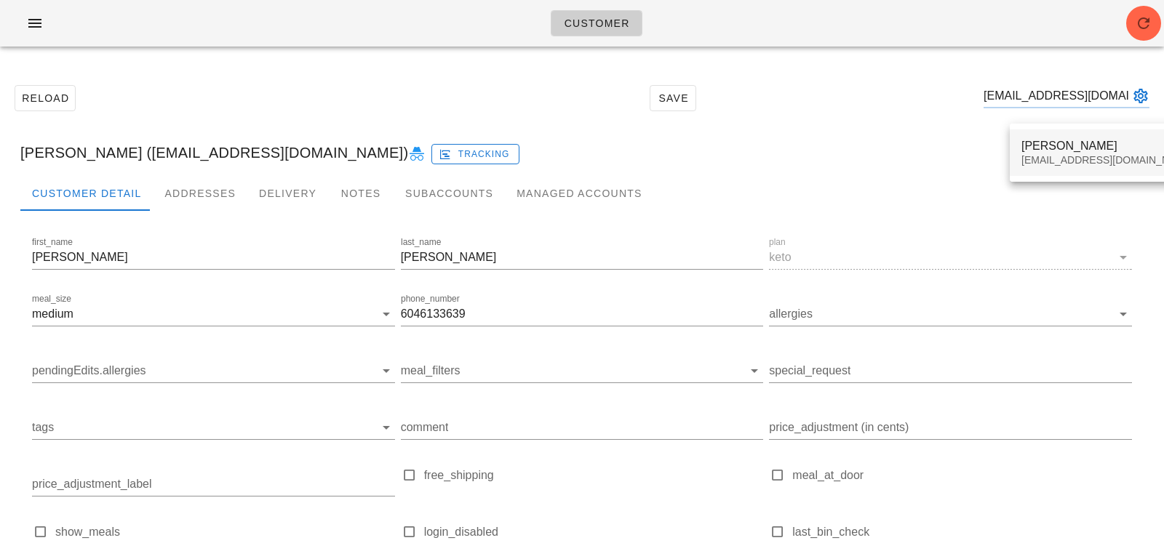
click at [1060, 154] on div "Customer Reload Save [EMAIL_ADDRESS][DOMAIN_NAME] [PERSON_NAME] ([EMAIL_ADDRESS…" at bounding box center [582, 352] width 1164 height 704
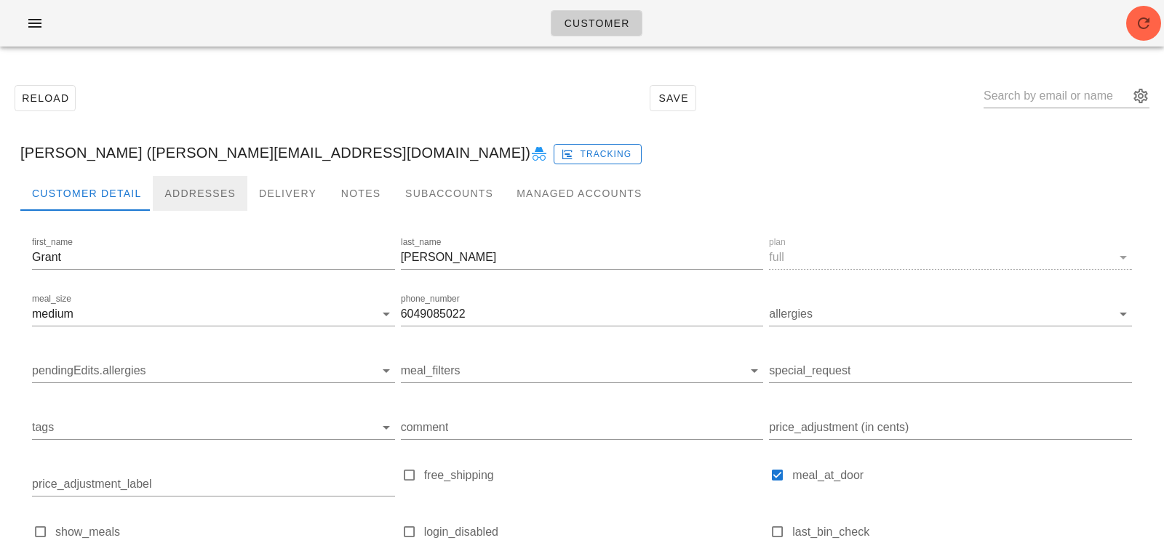
click at [213, 187] on div "Addresses" at bounding box center [200, 193] width 95 height 35
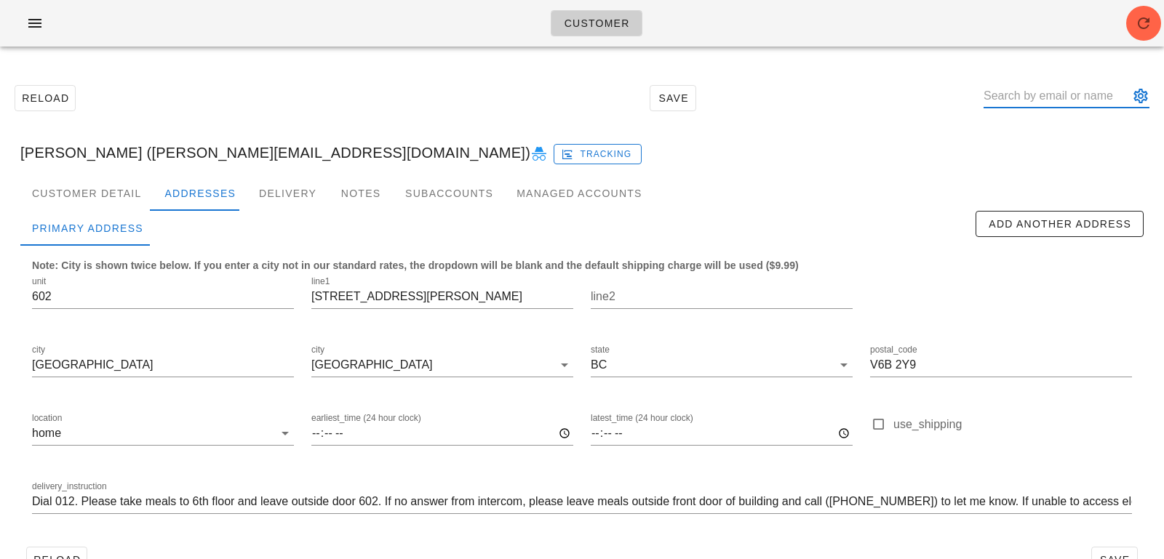
click at [1028, 99] on input "text" at bounding box center [1055, 95] width 145 height 23
paste input "[EMAIL_ADDRESS][DOMAIN_NAME]"
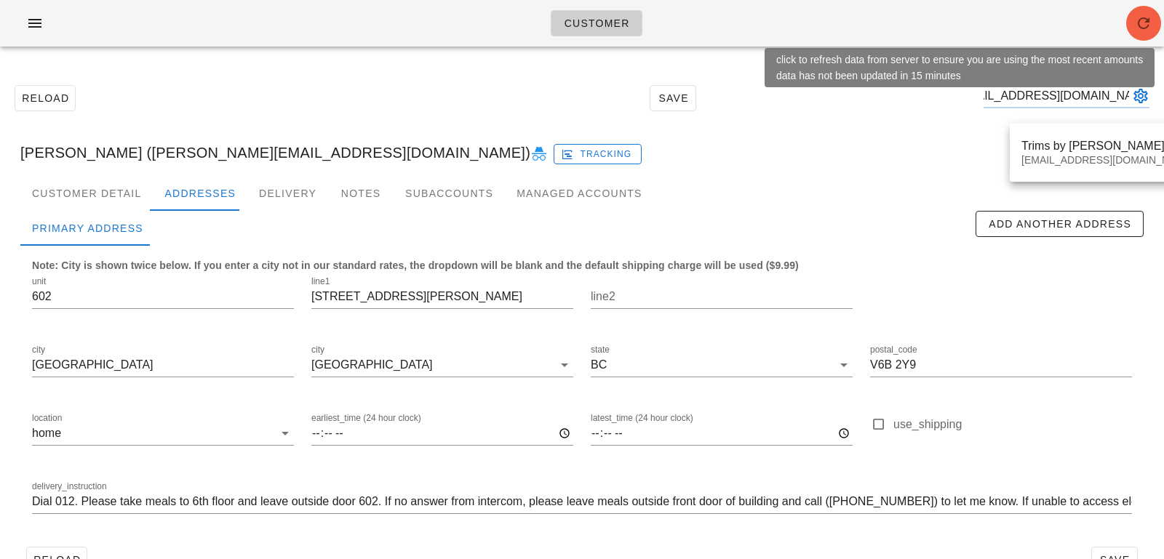
type input "[EMAIL_ADDRESS][DOMAIN_NAME]"
click at [1136, 35] on button "button" at bounding box center [1143, 23] width 35 height 35
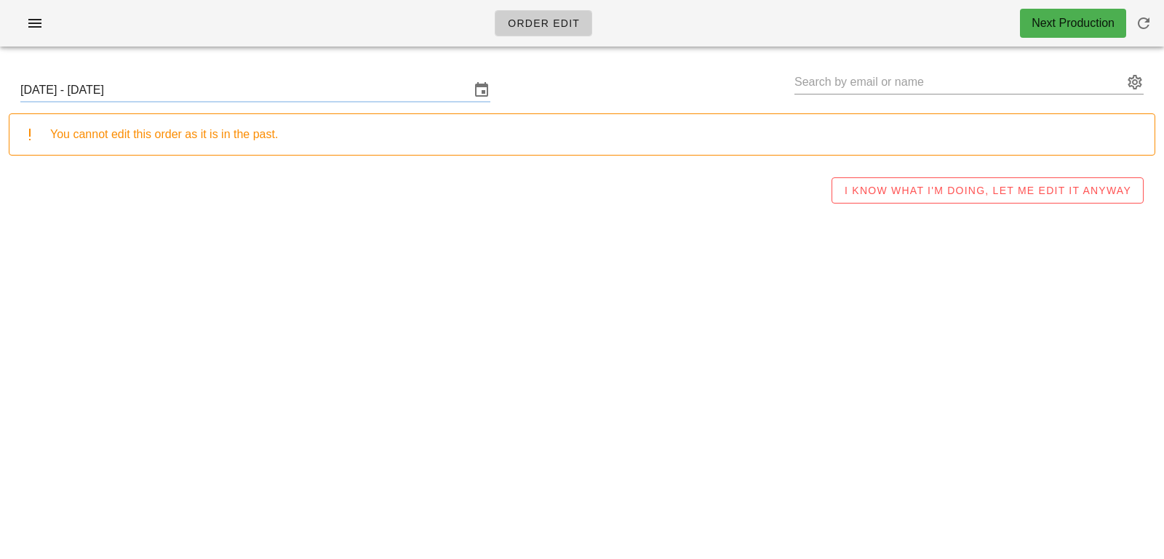
type input "[PERSON_NAME] ([EMAIL_ADDRESS][DOMAIN_NAME])"
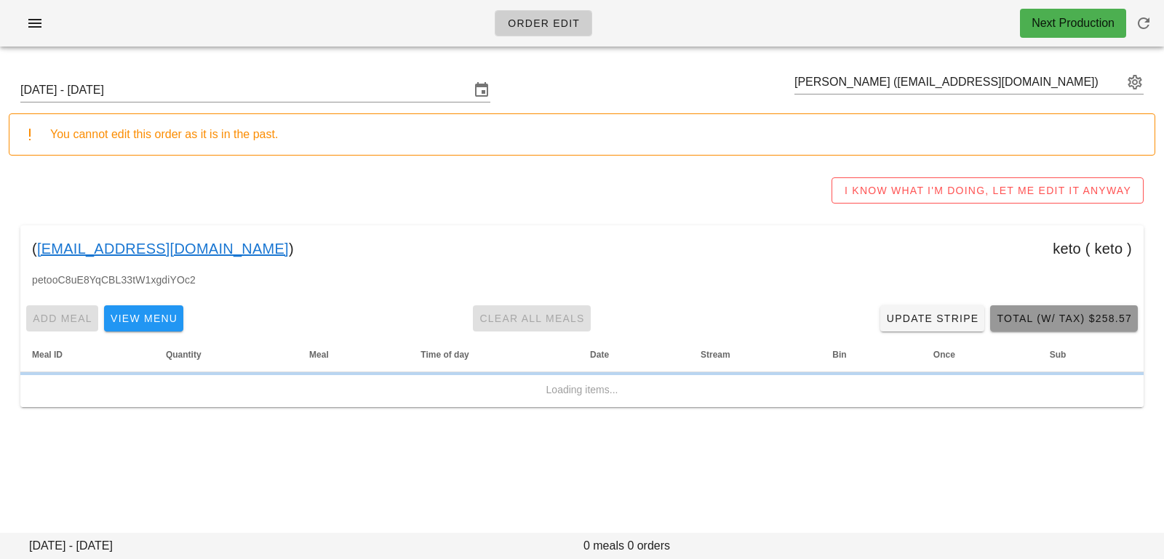
click at [1038, 317] on span "Total (w/ Tax) $258.57" at bounding box center [1064, 319] width 136 height 12
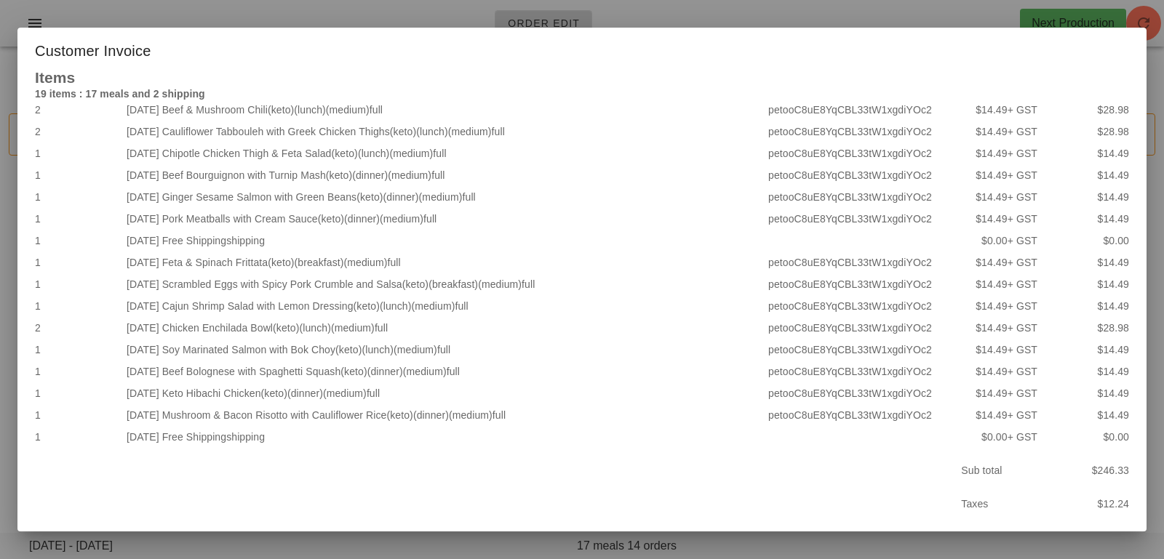
click at [269, 10] on div at bounding box center [582, 279] width 1164 height 559
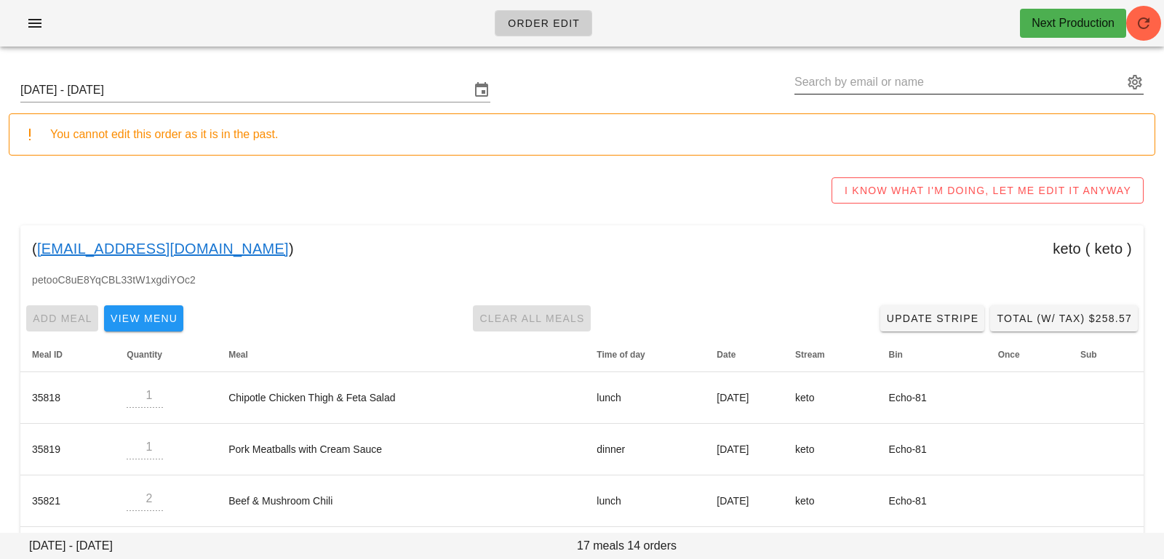
click at [899, 84] on input "text" at bounding box center [958, 82] width 329 height 23
paste input "grant@lochmoigh.com"
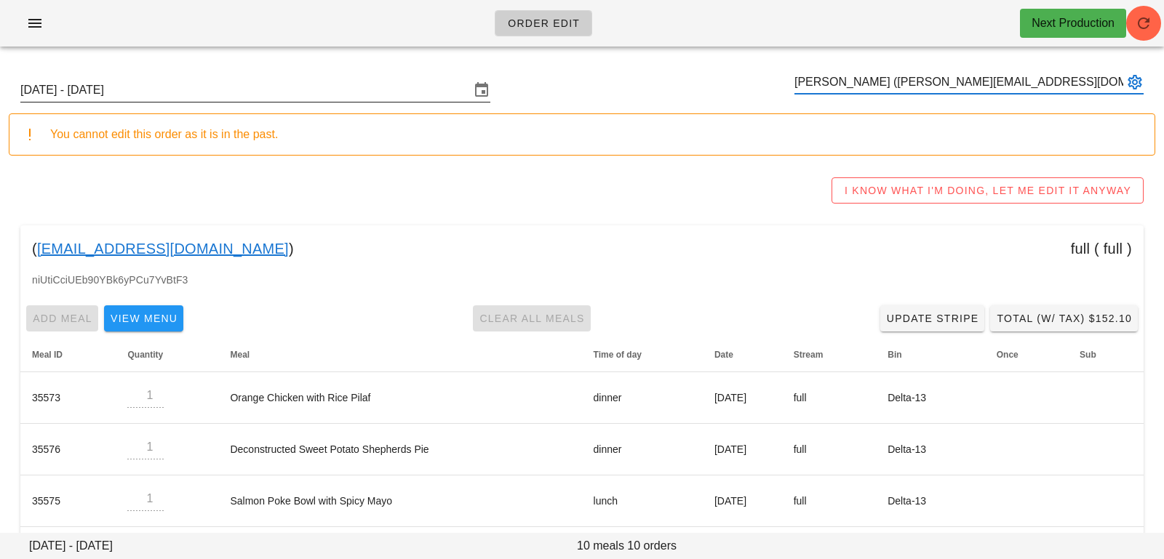
type input "[PERSON_NAME] ([PERSON_NAME][EMAIL_ADDRESS][DOMAIN_NAME])"
click at [199, 84] on input "Sunday October 5 - Saturday October 11" at bounding box center [244, 90] width 449 height 23
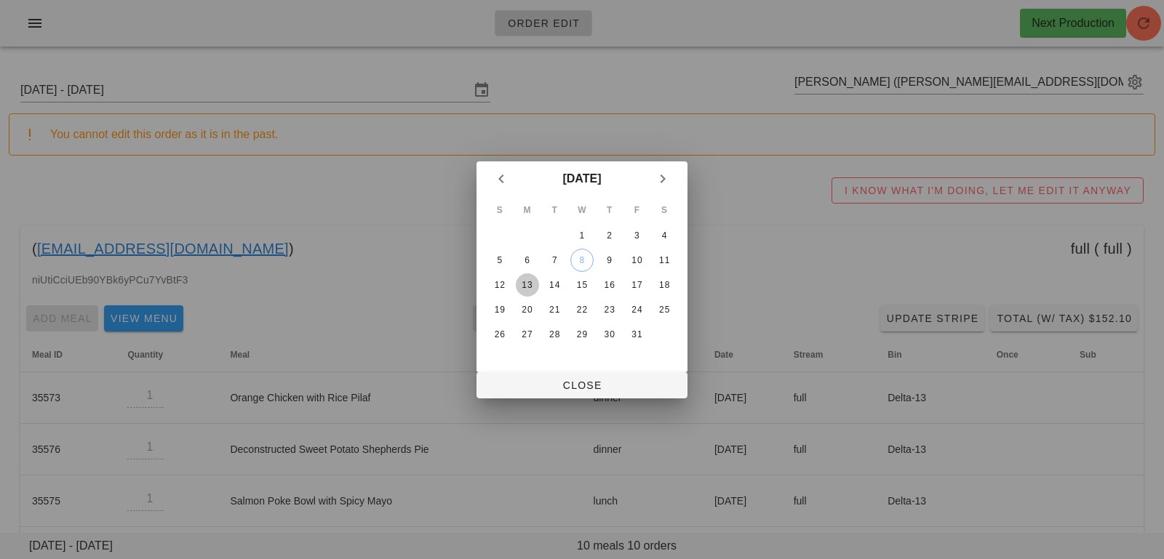
click at [532, 289] on div "13" at bounding box center [527, 285] width 23 height 10
click at [527, 381] on span "Close" at bounding box center [582, 386] width 188 height 12
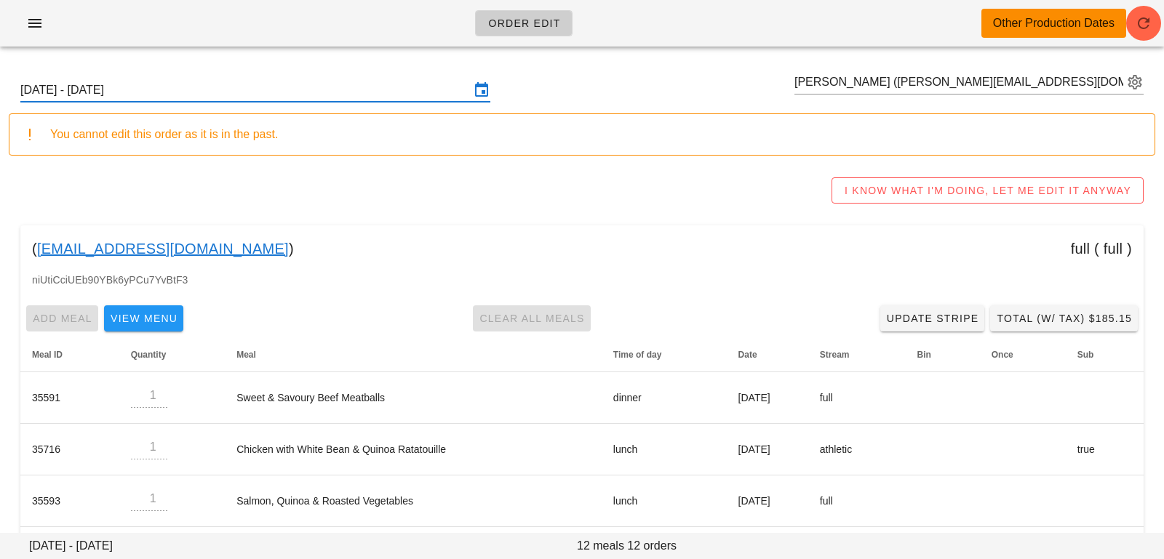
click at [372, 96] on input "Sunday October 12 - Saturday October 18" at bounding box center [244, 90] width 449 height 23
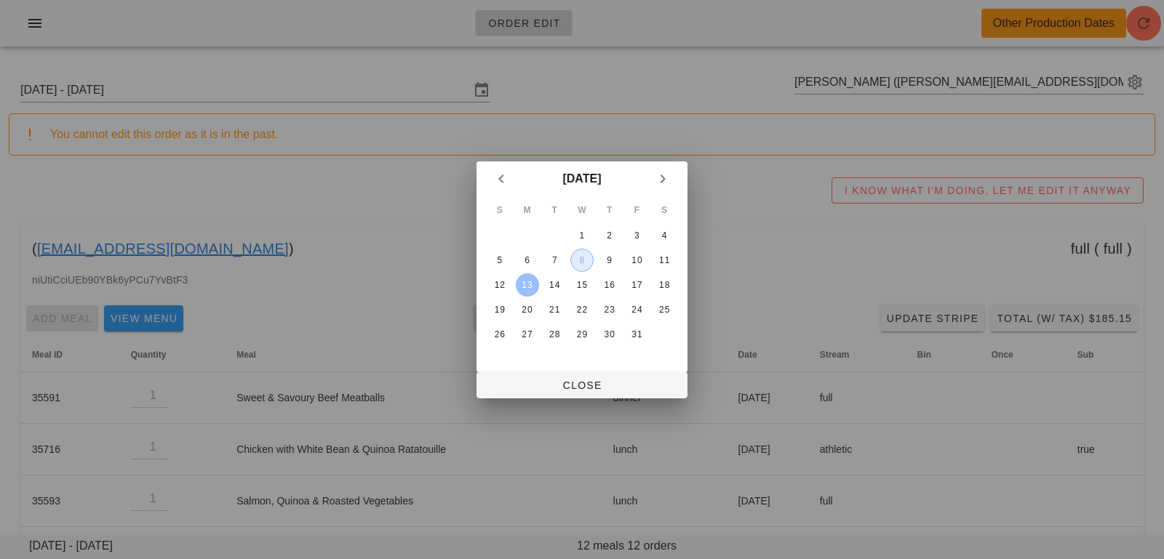
click at [583, 257] on div "8" at bounding box center [582, 260] width 22 height 10
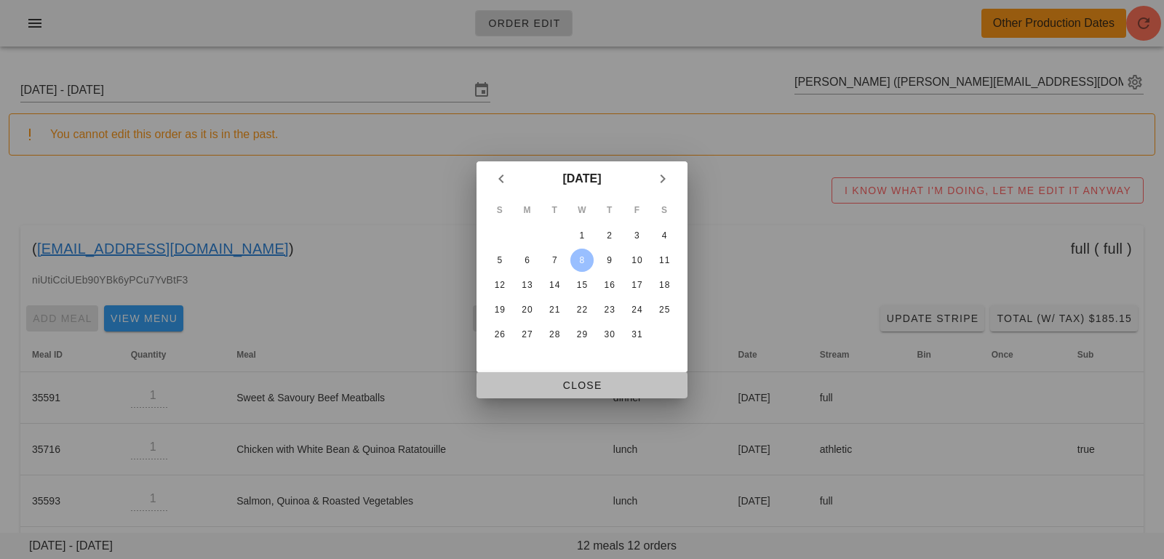
click at [524, 387] on span "Close" at bounding box center [582, 386] width 188 height 12
type input "Sunday October 5 - Saturday October 11"
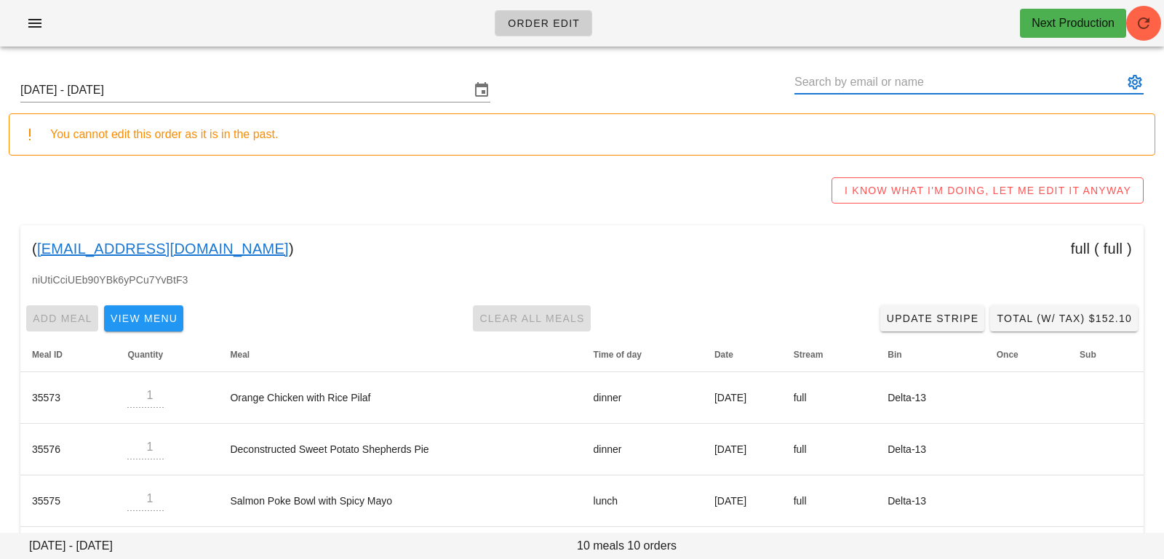
click at [903, 82] on input "text" at bounding box center [958, 82] width 329 height 23
paste input "[EMAIL_ADDRESS][DOMAIN_NAME]"
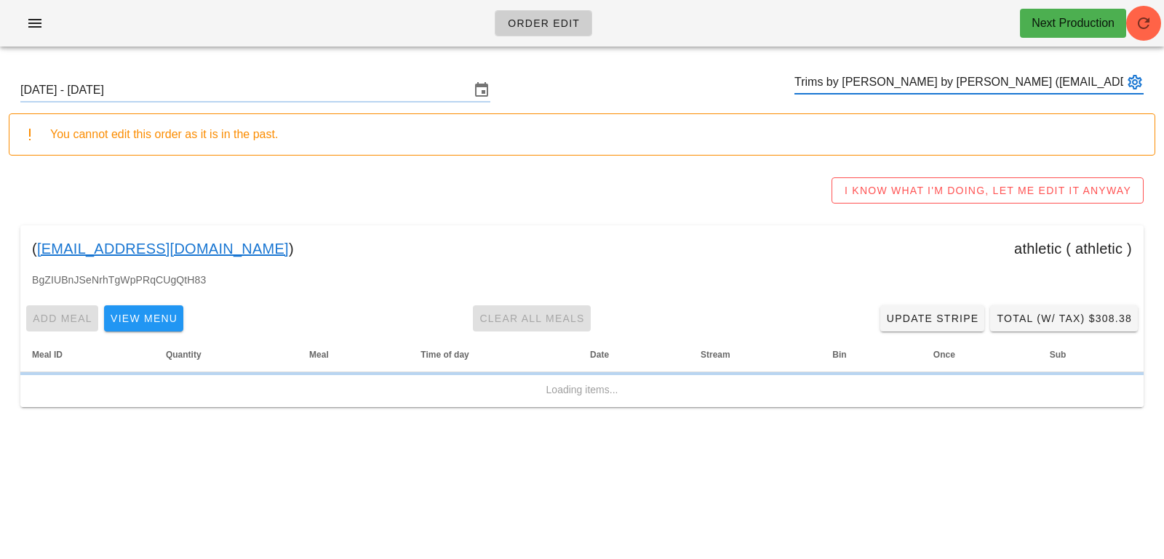
type input "Trims by [PERSON_NAME] by [PERSON_NAME] ([EMAIL_ADDRESS][DOMAIN_NAME])"
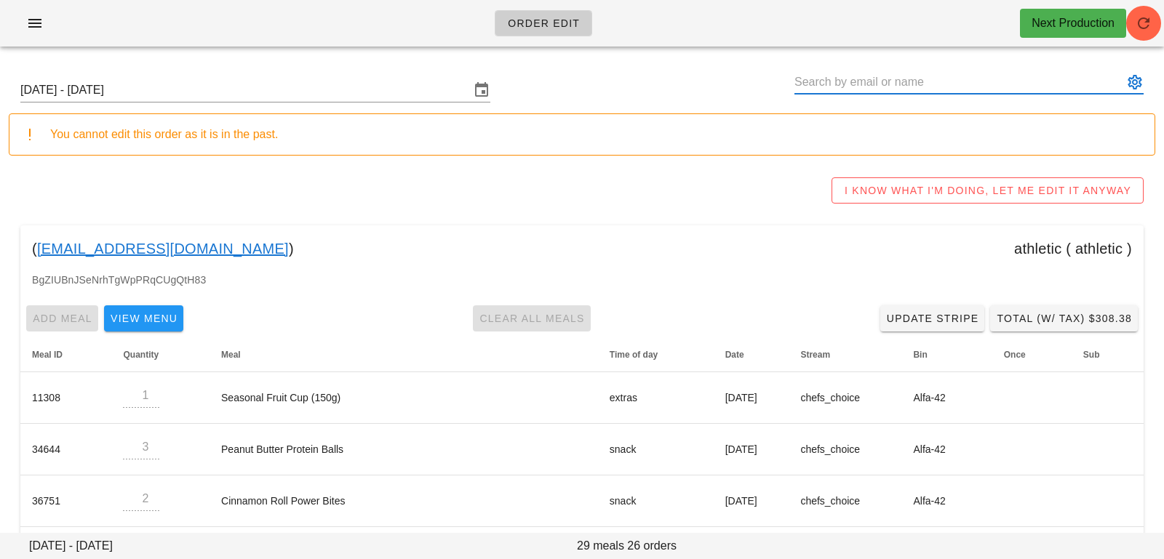
paste input "[EMAIL_ADDRESS][DOMAIN_NAME]"
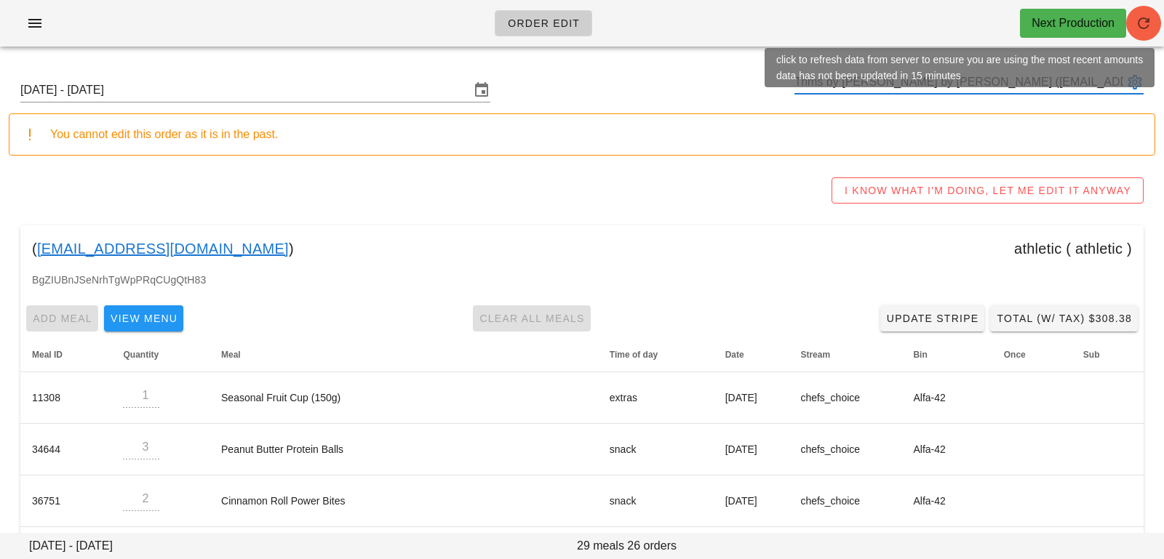
type input "Trims by [PERSON_NAME] by [PERSON_NAME] ([EMAIL_ADDRESS][DOMAIN_NAME])"
click at [1146, 20] on icon "button" at bounding box center [1143, 23] width 17 height 17
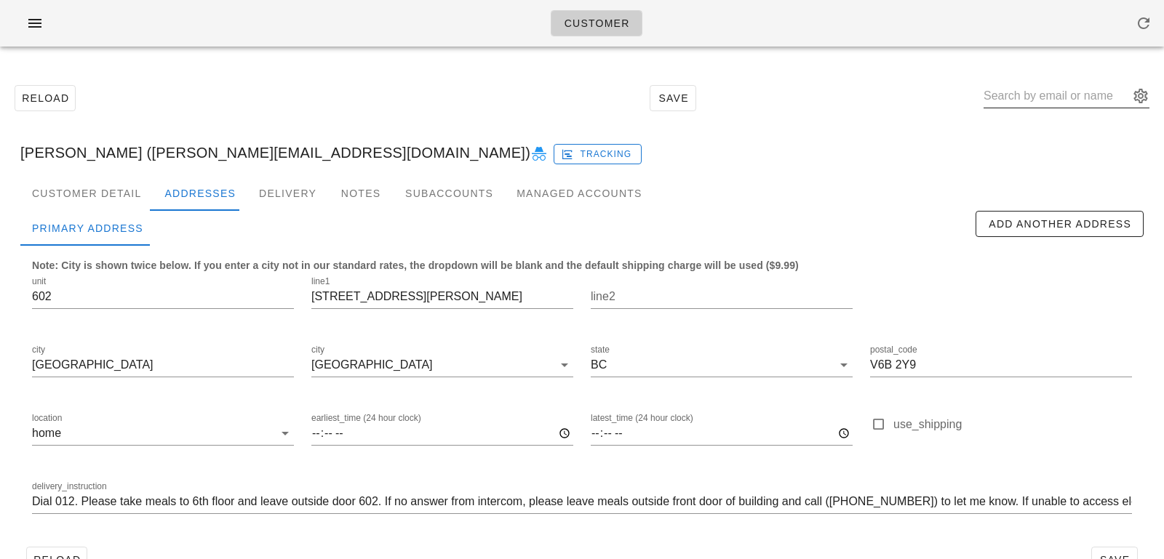
click at [1060, 99] on input "text" at bounding box center [1055, 95] width 145 height 23
paste input "[EMAIL_ADDRESS][DOMAIN_NAME]"
type input "maidinsquamish@gmail.com"
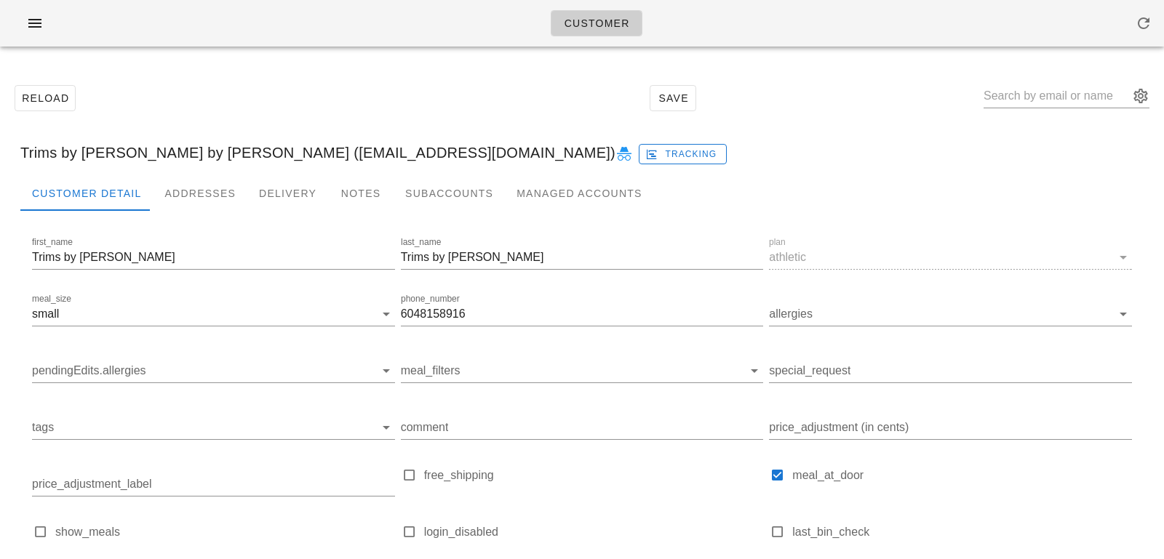
click at [615, 148] on icon at bounding box center [623, 153] width 17 height 17
click at [615, 157] on icon at bounding box center [623, 153] width 17 height 17
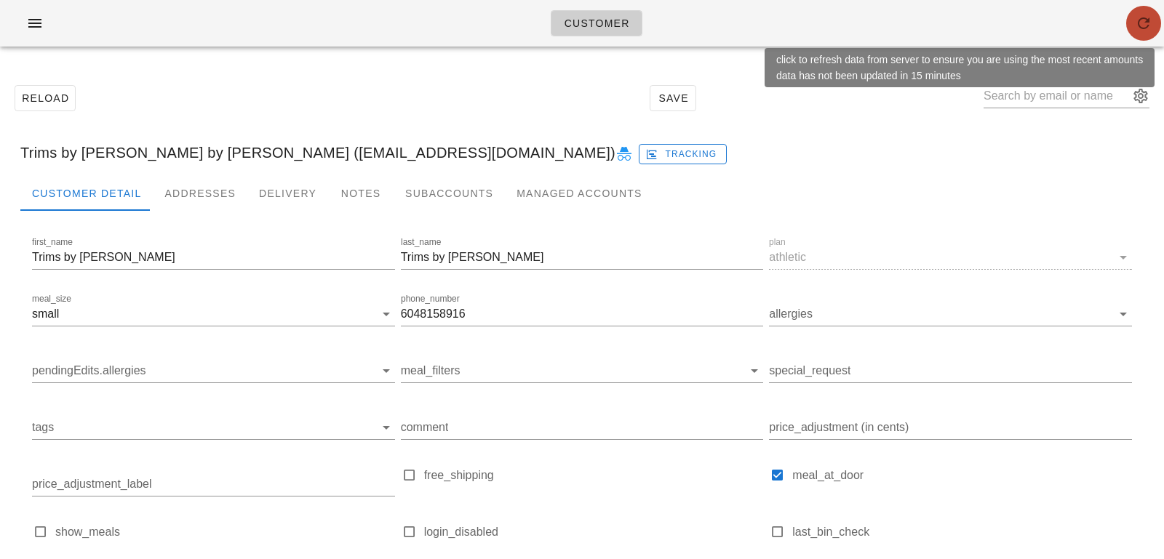
click at [1145, 31] on icon "button" at bounding box center [1143, 23] width 17 height 17
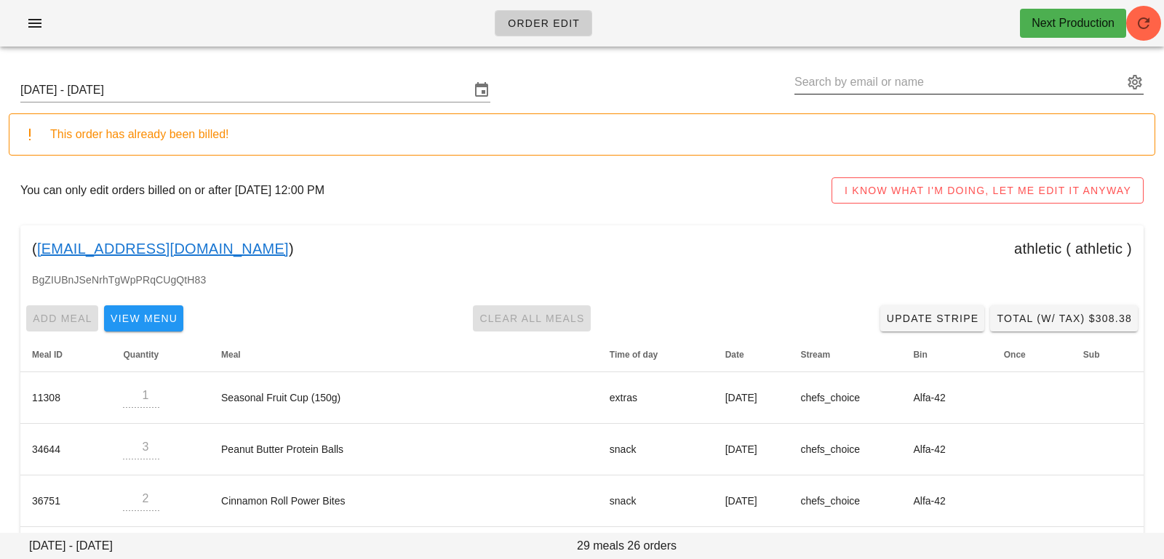
click at [833, 87] on input "text" at bounding box center [958, 82] width 329 height 23
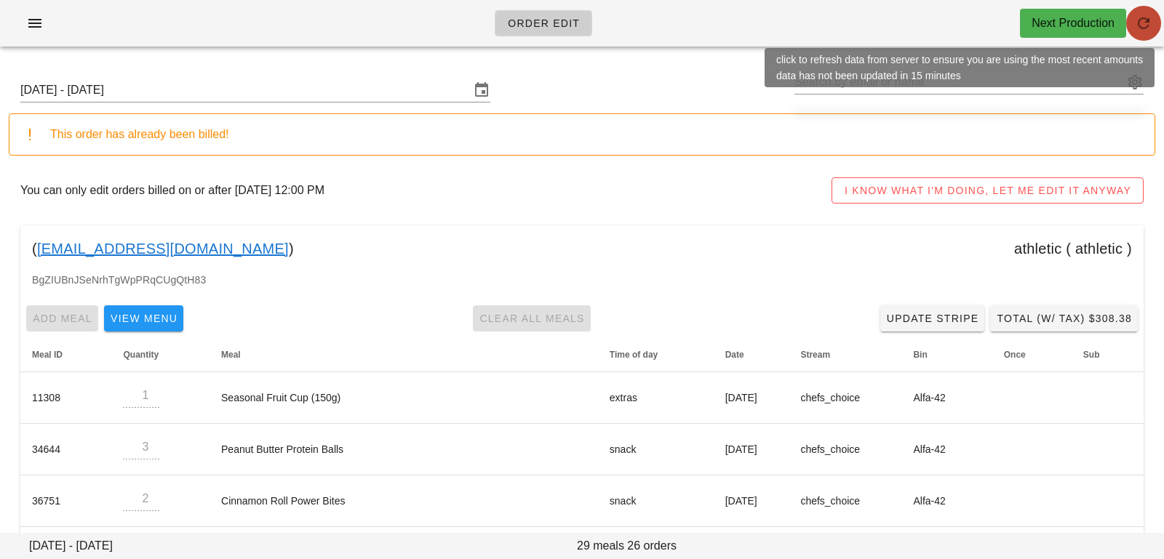
click at [1141, 25] on icon "button" at bounding box center [1143, 23] width 17 height 17
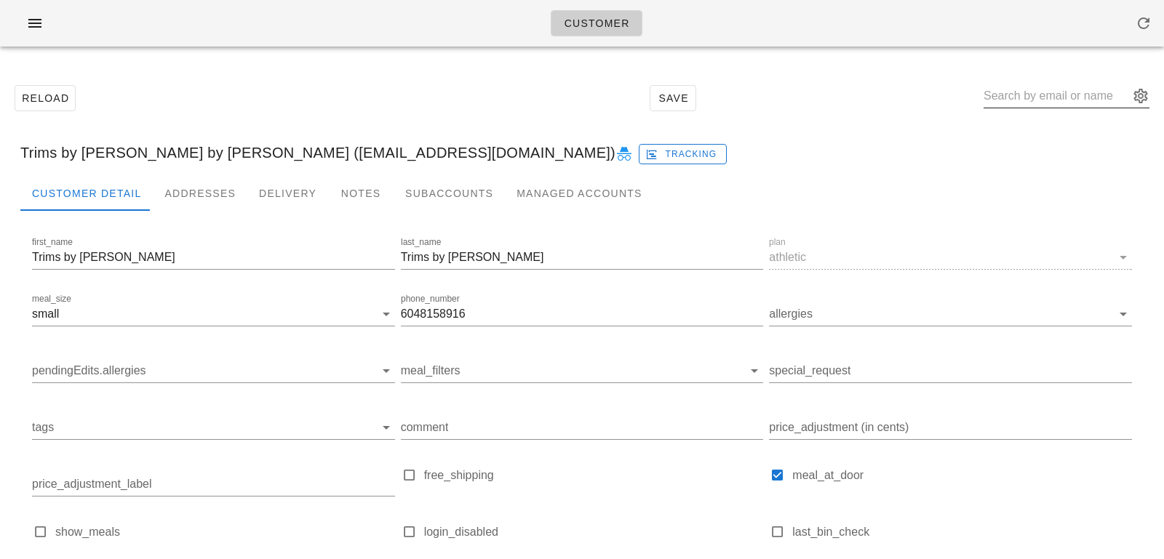
click at [1029, 99] on input "text" at bounding box center [1055, 95] width 145 height 23
click at [1040, 93] on input "text" at bounding box center [1055, 95] width 145 height 23
paste input "[EMAIL_ADDRESS][DOMAIN_NAME]"
type input "[EMAIL_ADDRESS][DOMAIN_NAME]"
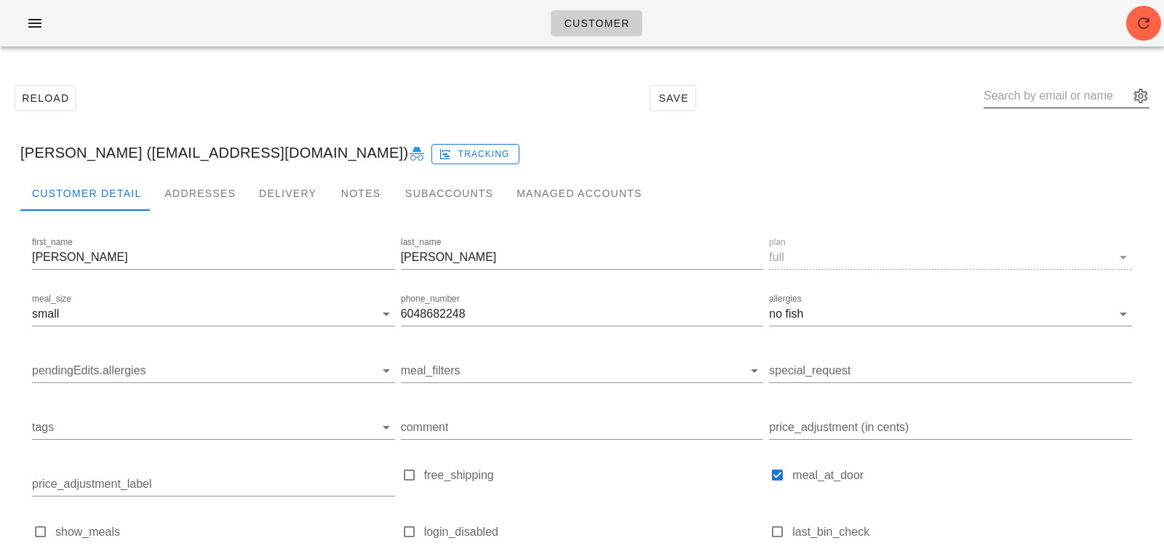
click at [1027, 84] on input "text" at bounding box center [1055, 95] width 145 height 23
paste input "[EMAIL_ADDRESS][DOMAIN_NAME]"
type input "[EMAIL_ADDRESS][DOMAIN_NAME]"
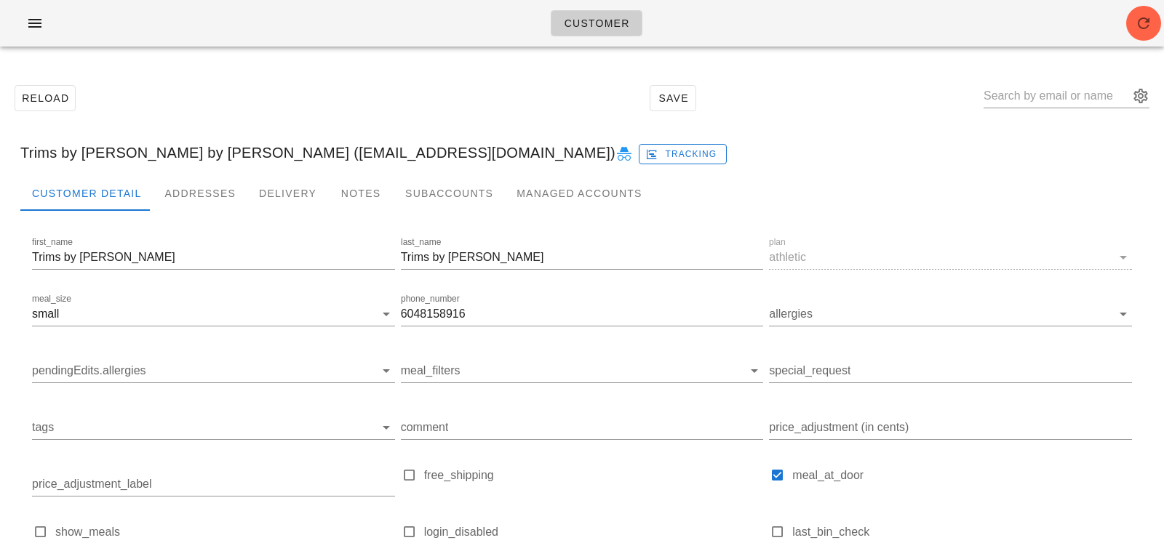
click at [1143, 44] on div "Customer" at bounding box center [582, 23] width 1164 height 47
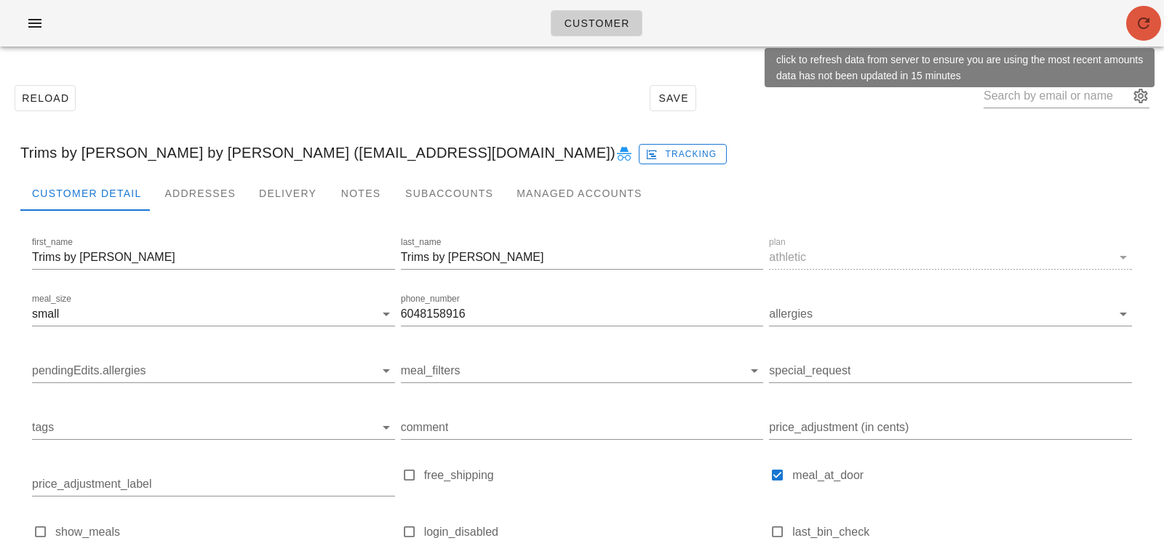
click at [1136, 15] on icon "button" at bounding box center [1143, 23] width 17 height 17
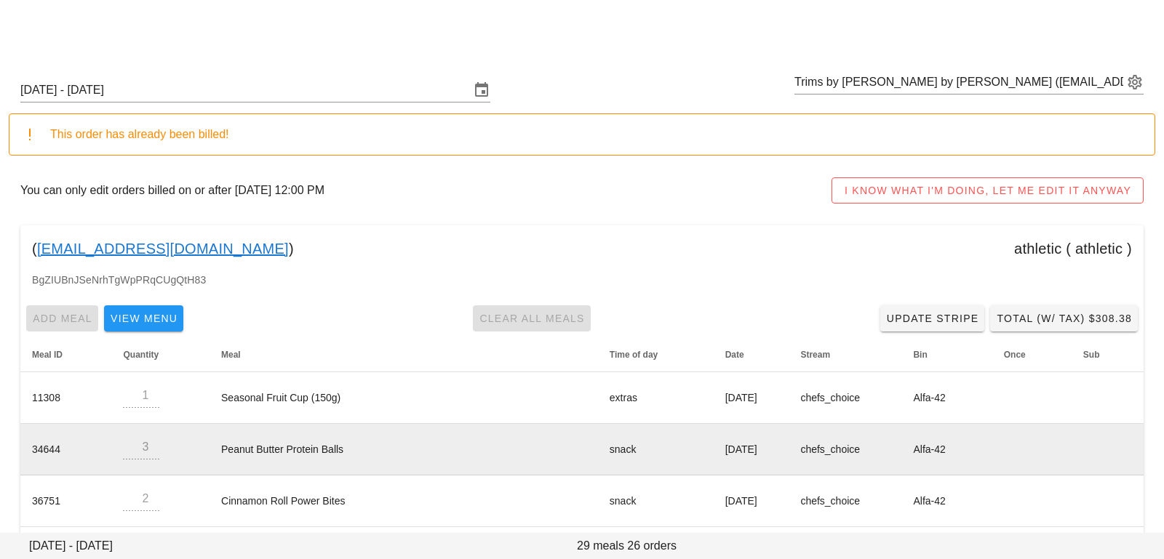
scroll to position [68, 0]
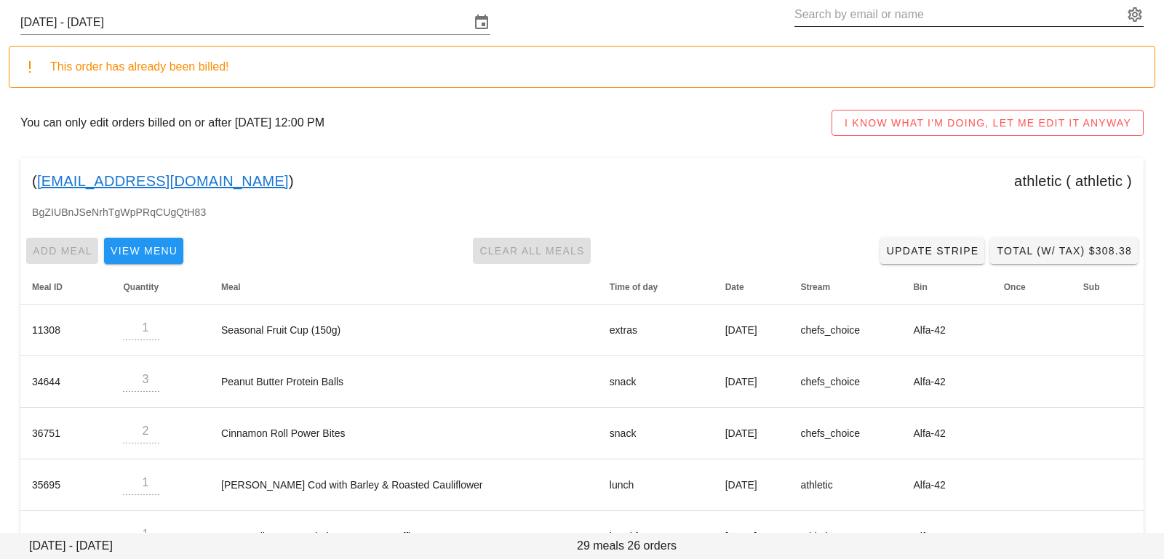
click at [881, 23] on input "text" at bounding box center [958, 14] width 329 height 23
paste input "[EMAIL_ADDRESS][PERSON_NAME][DOMAIN_NAME]"
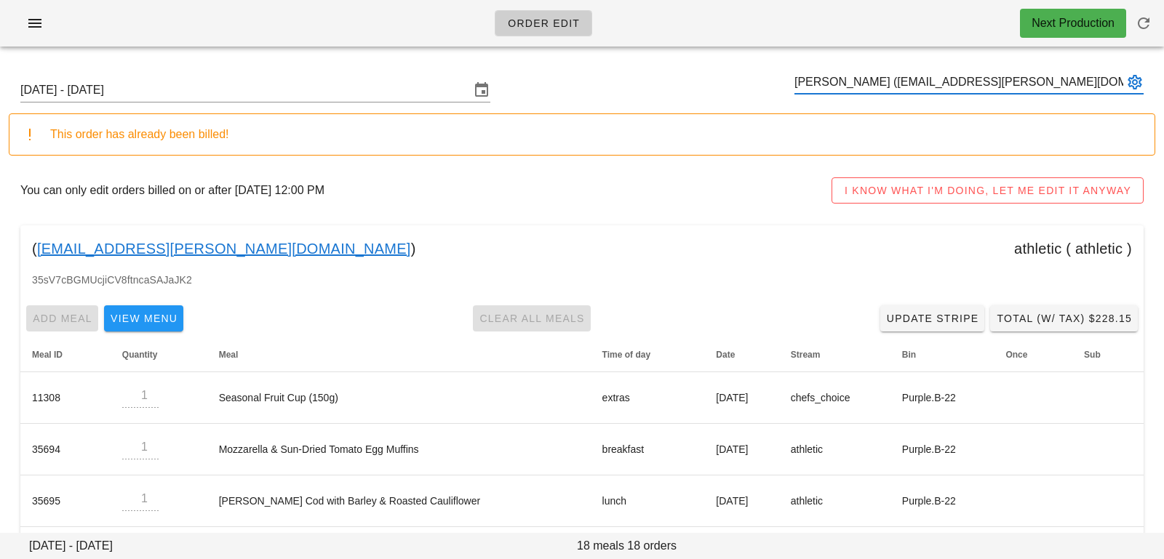
type input "[PERSON_NAME] ([EMAIL_ADDRESS][PERSON_NAME][DOMAIN_NAME])"
click at [906, 79] on input "text" at bounding box center [958, 82] width 329 height 23
paste input "[EMAIL_ADDRESS][DOMAIN_NAME]"
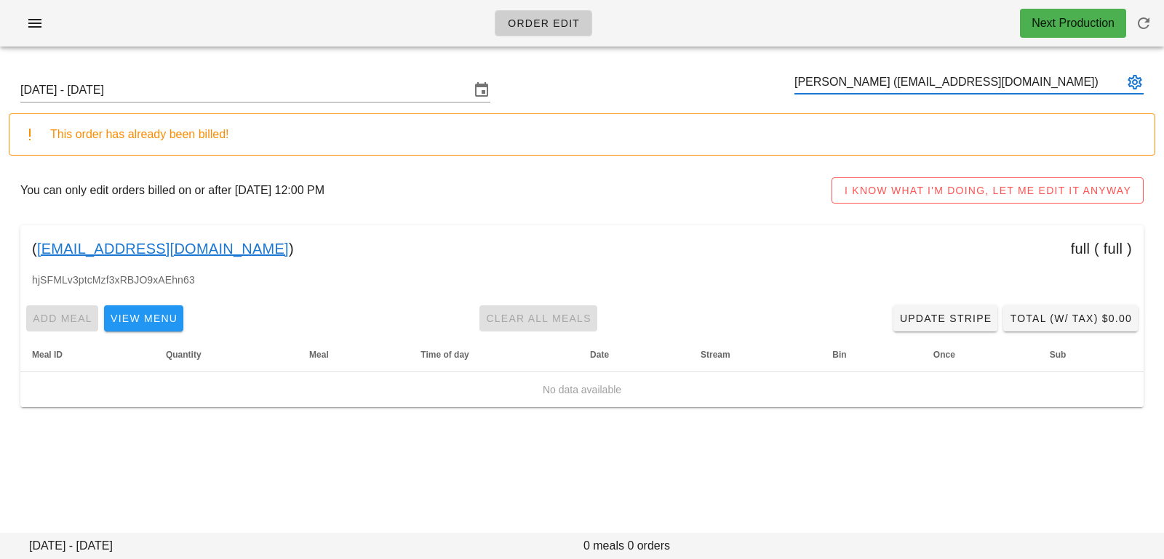
type input "[PERSON_NAME] ([EMAIL_ADDRESS][DOMAIN_NAME])"
click at [305, 79] on input "[DATE] - [DATE]" at bounding box center [244, 90] width 449 height 23
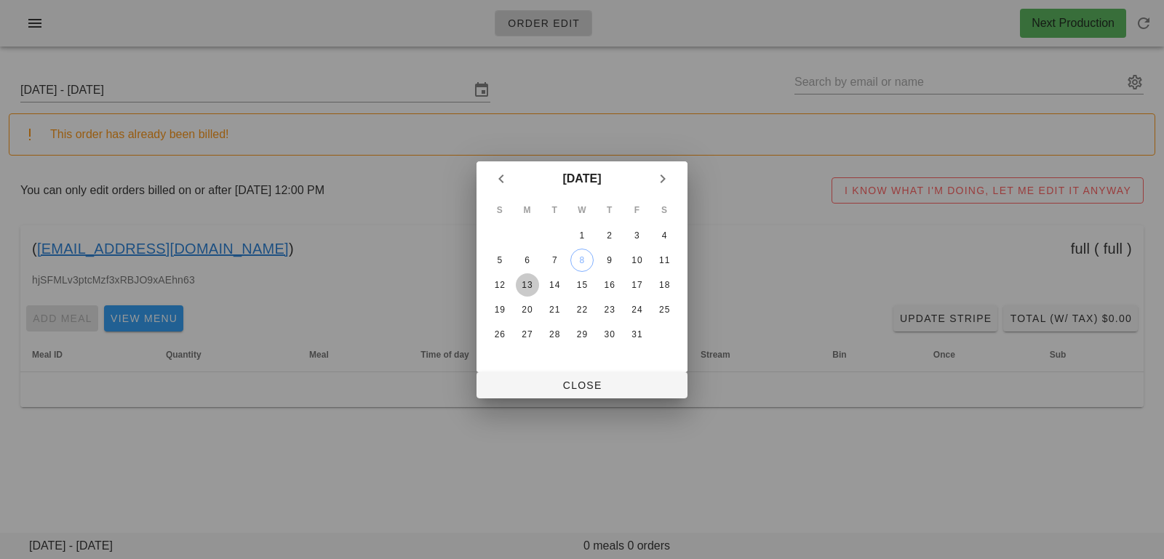
click at [527, 285] on div "13" at bounding box center [527, 285] width 23 height 10
click at [541, 388] on span "Close" at bounding box center [582, 386] width 188 height 12
type input "[DATE] - [DATE]"
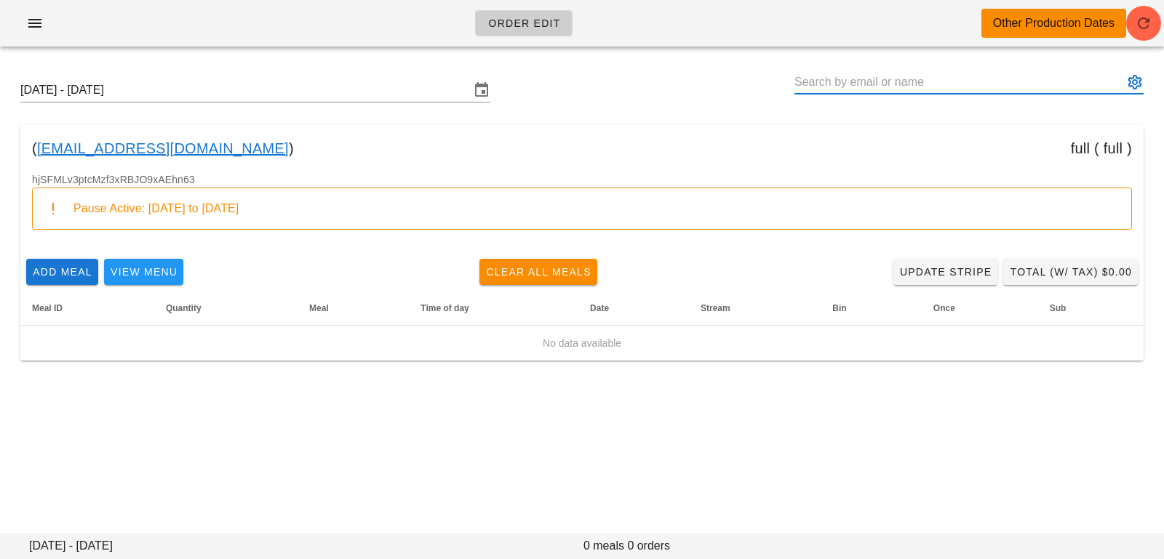
click at [1033, 81] on input "text" at bounding box center [958, 82] width 329 height 23
paste input "[EMAIL_ADDRESS][DOMAIN_NAME]"
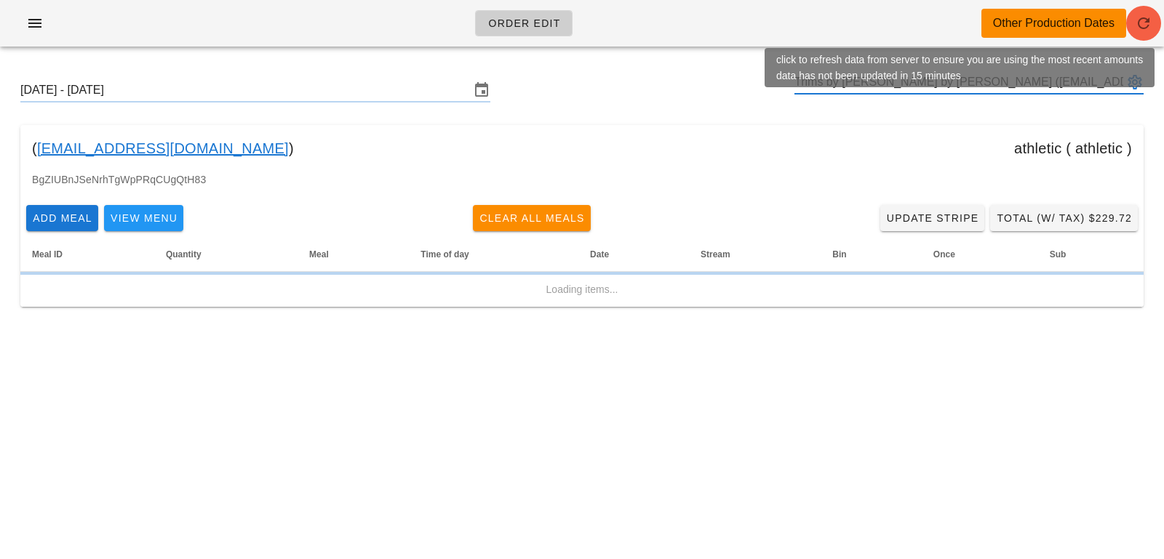
type input "Trims by [PERSON_NAME] by [PERSON_NAME] ([EMAIL_ADDRESS][DOMAIN_NAME])"
click at [1137, 31] on icon "button" at bounding box center [1143, 23] width 17 height 17
